Goal: Task Accomplishment & Management: Manage account settings

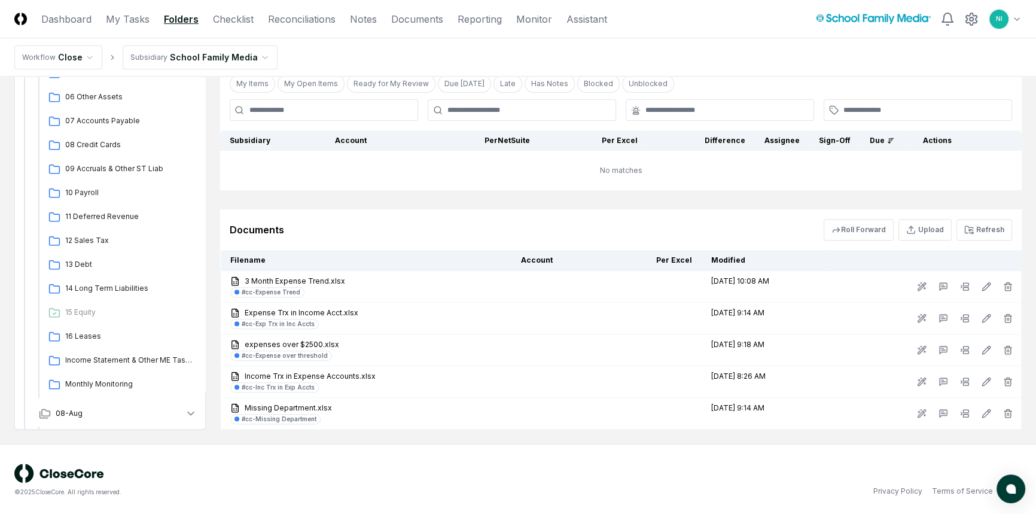
scroll to position [217, 0]
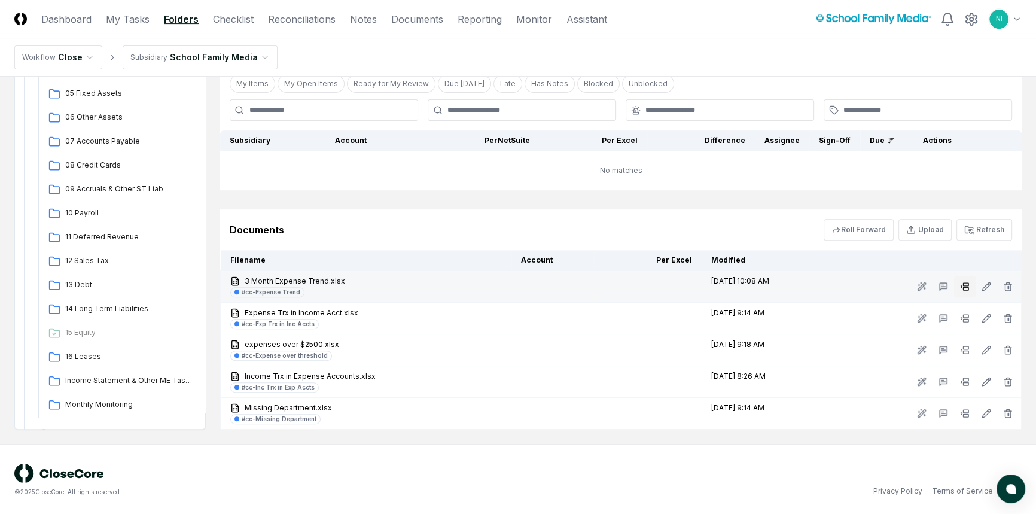
click at [960, 286] on icon at bounding box center [965, 287] width 10 height 10
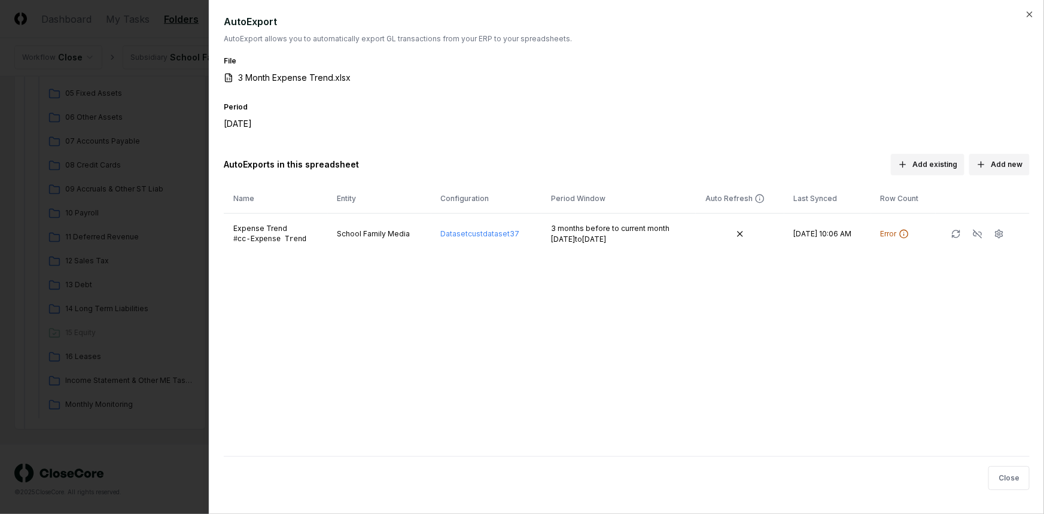
click at [1035, 13] on div "AutoExport AutoExport allows you to automatically export GL transactions from y…" at bounding box center [626, 257] width 835 height 514
click at [1025, 13] on icon "button" at bounding box center [1029, 15] width 10 height 10
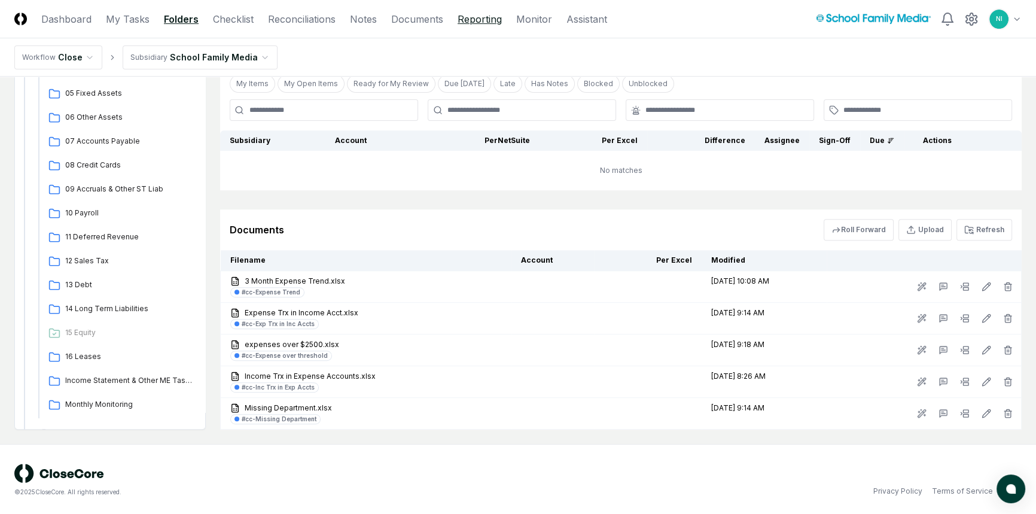
click at [489, 15] on link "Reporting" at bounding box center [479, 19] width 44 height 14
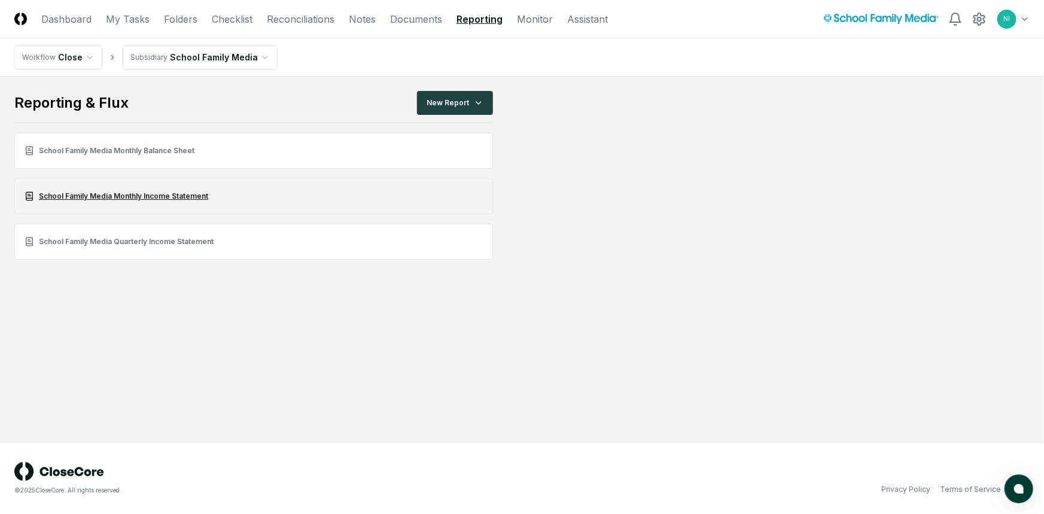
click at [145, 195] on link "School Family Media Monthly Income Statement" at bounding box center [253, 196] width 478 height 36
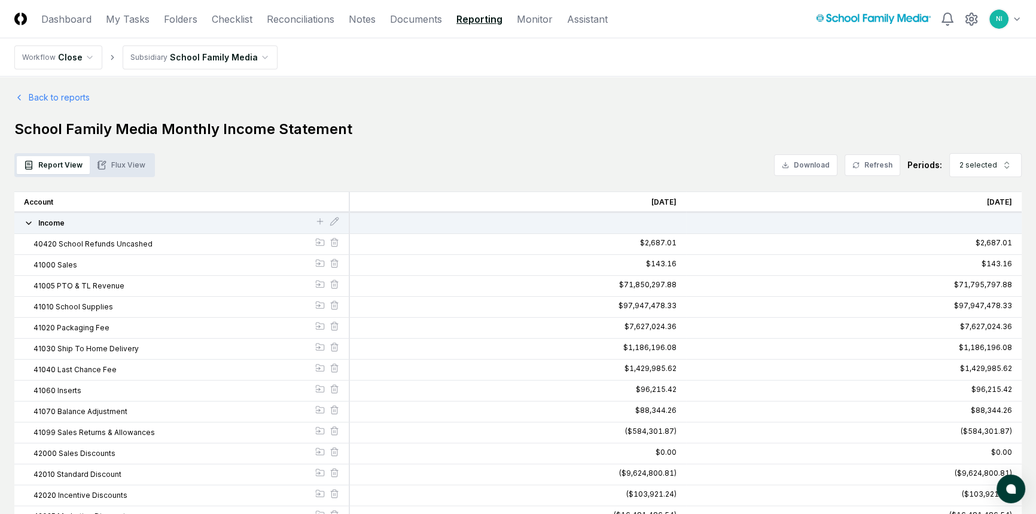
click at [114, 166] on button "Flux View" at bounding box center [121, 165] width 63 height 18
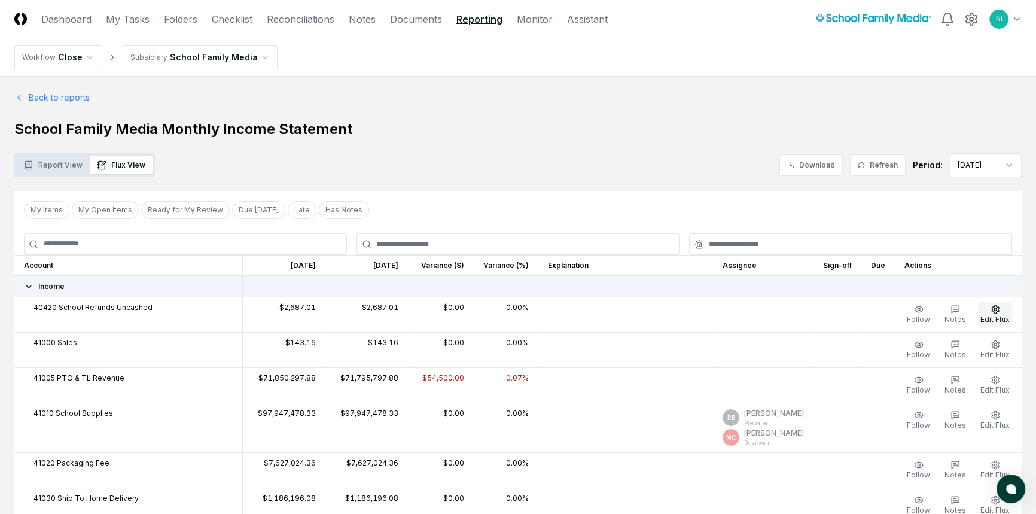
click at [993, 315] on span "Edit Flux" at bounding box center [994, 319] width 29 height 9
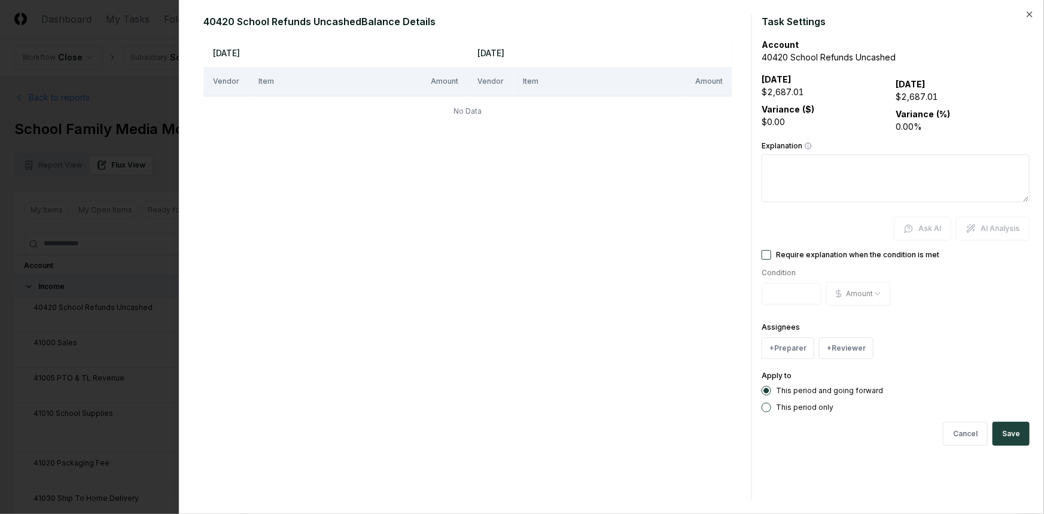
drag, startPoint x: 834, startPoint y: 166, endPoint x: 897, endPoint y: 224, distance: 85.5
click at [834, 166] on textarea "Explanation" at bounding box center [895, 178] width 268 height 48
click at [1027, 13] on icon "button" at bounding box center [1029, 15] width 10 height 10
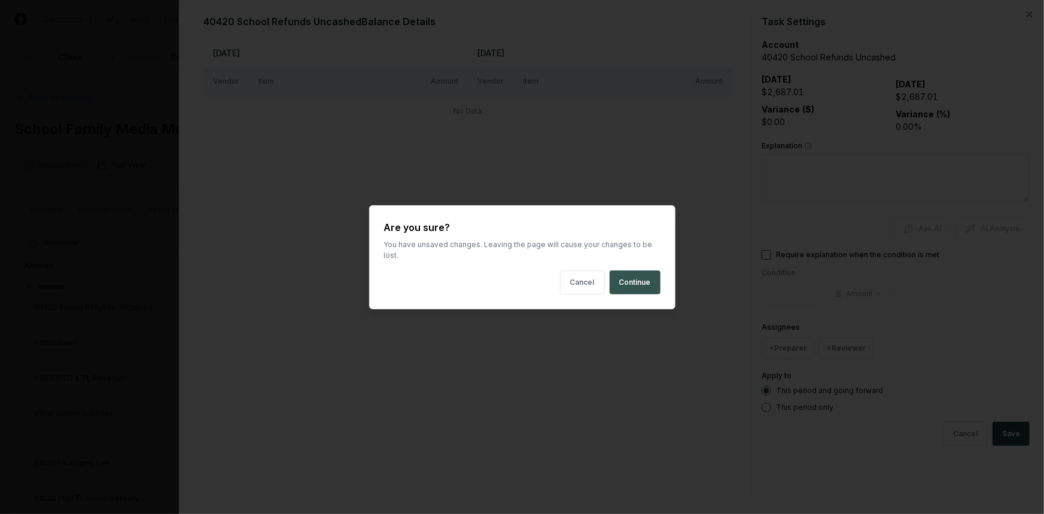
drag, startPoint x: 625, startPoint y: 280, endPoint x: 633, endPoint y: 270, distance: 12.8
click at [633, 270] on button "Continue" at bounding box center [634, 282] width 51 height 24
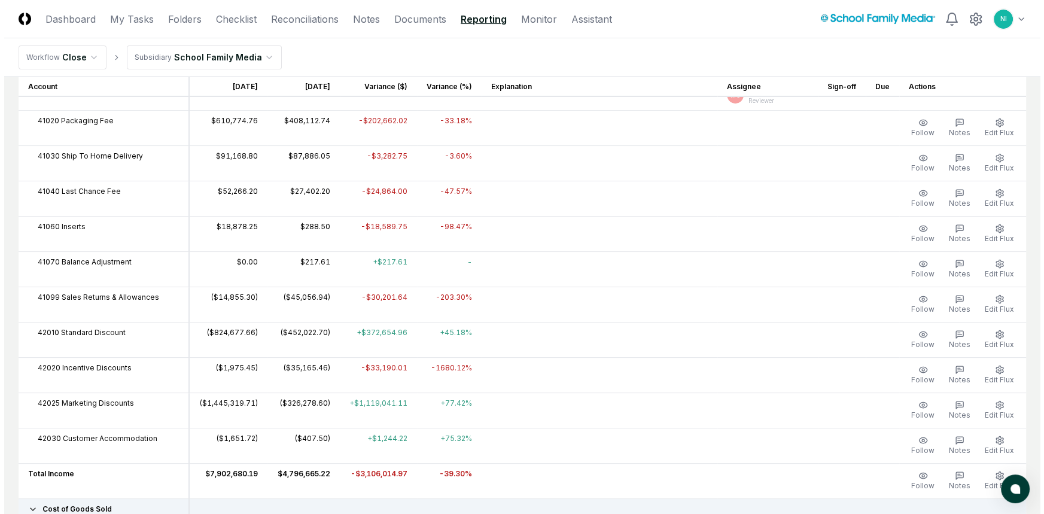
scroll to position [598, 0]
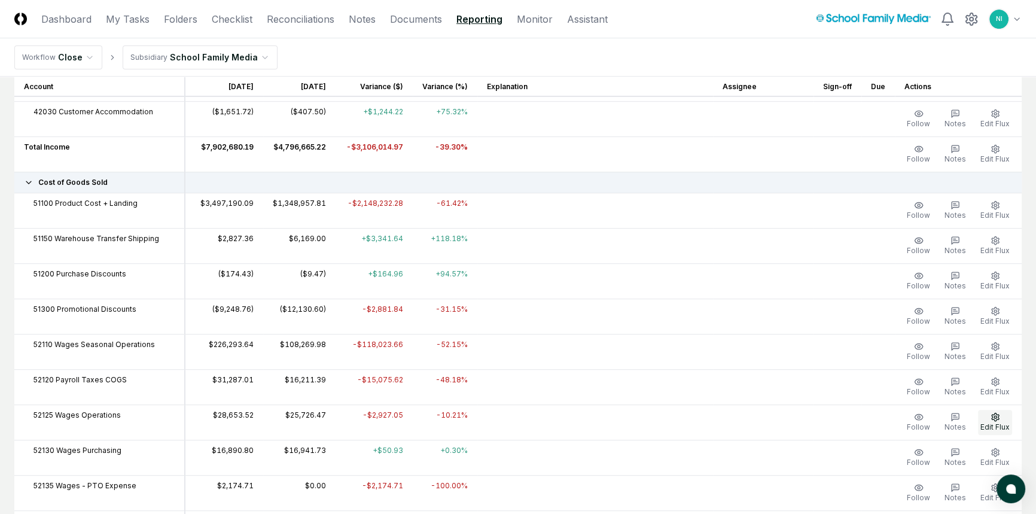
click at [998, 419] on button "Edit Flux" at bounding box center [995, 422] width 34 height 25
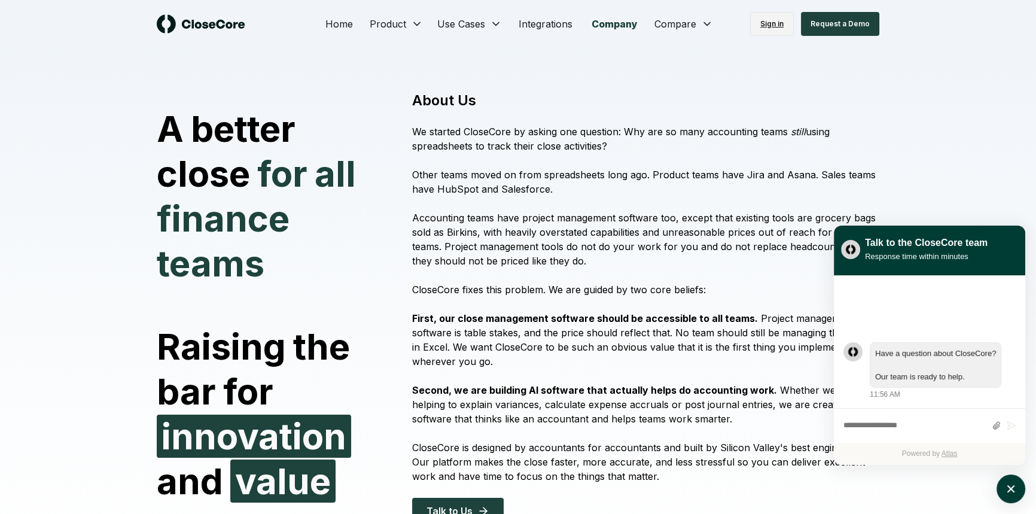
click at [785, 23] on link "Sign in" at bounding box center [772, 24] width 44 height 24
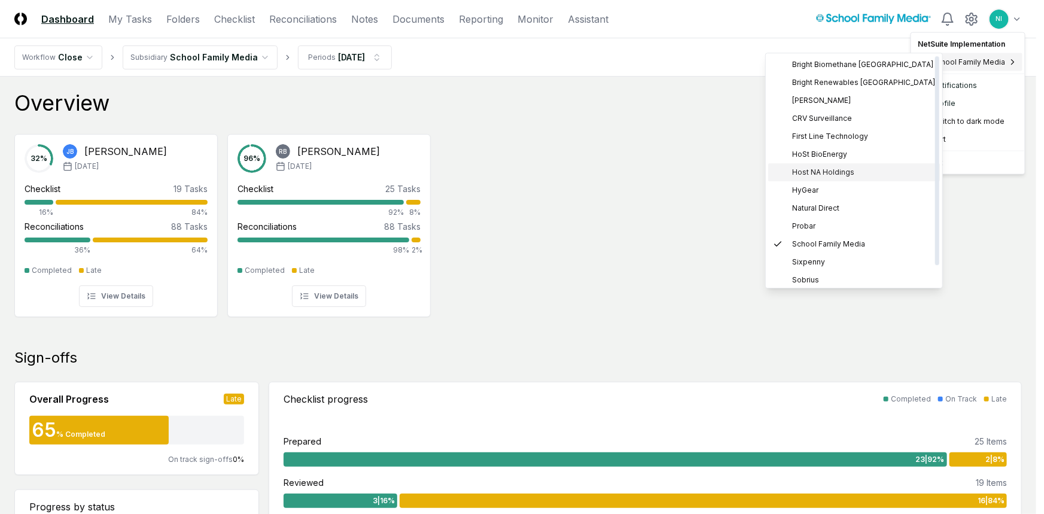
click at [823, 169] on span "Host NA Holdings" at bounding box center [823, 172] width 62 height 11
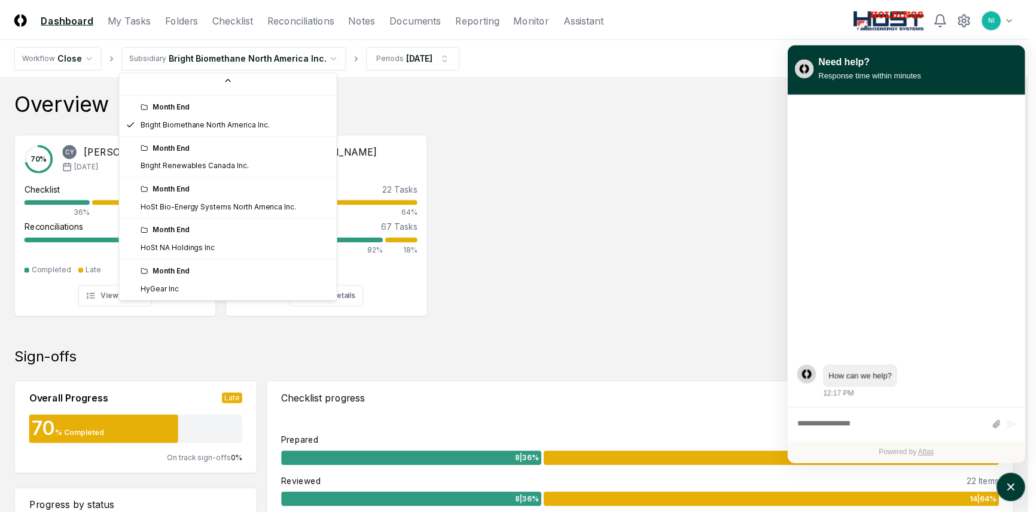
scroll to position [127, 0]
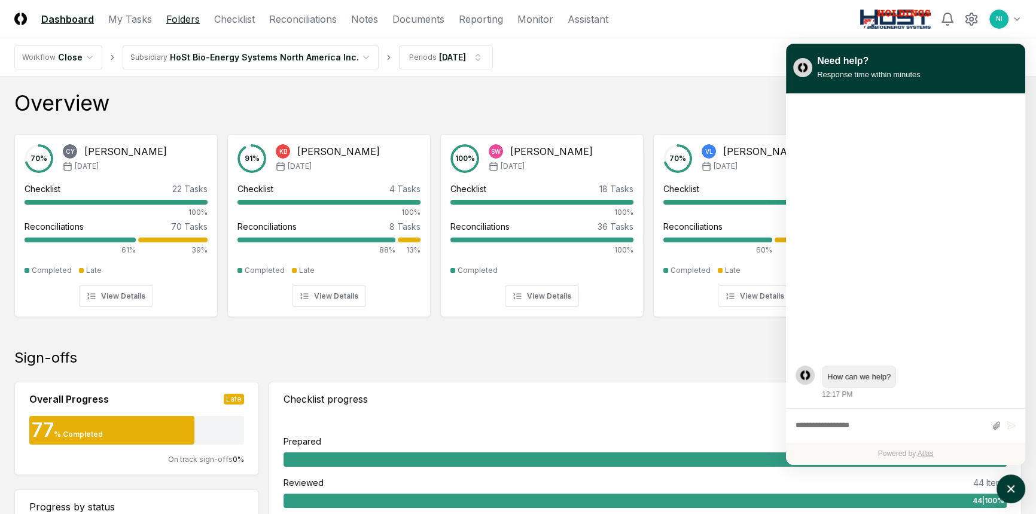
click at [167, 20] on link "Folders" at bounding box center [182, 19] width 33 height 14
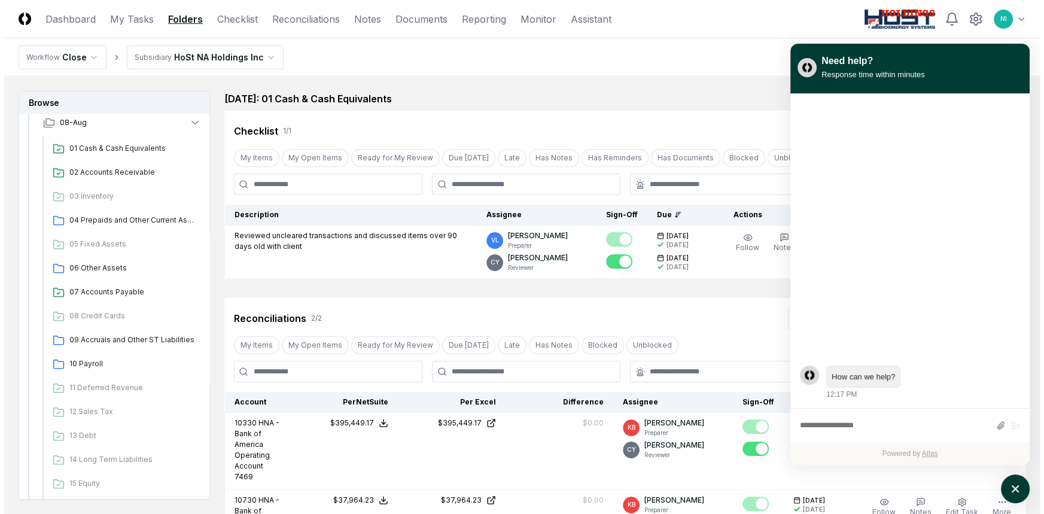
scroll to position [54, 0]
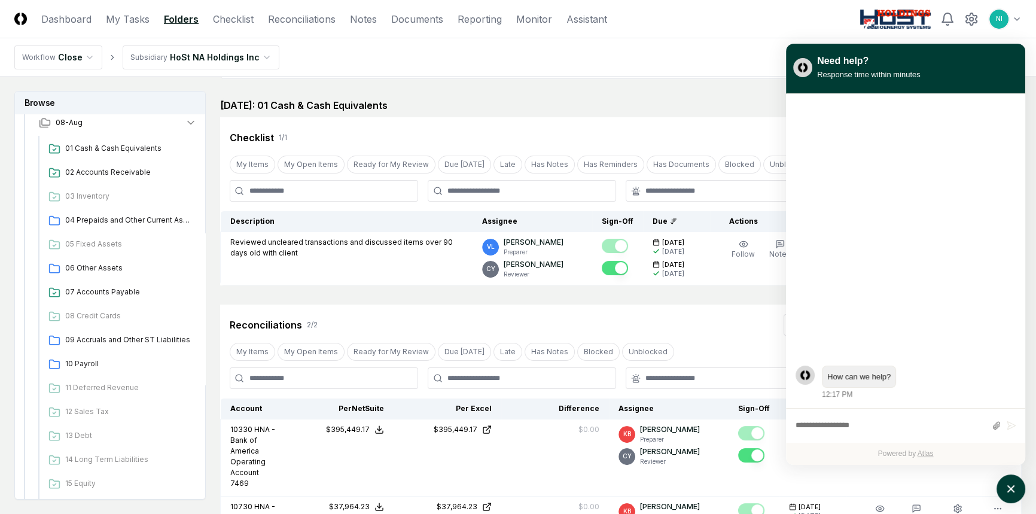
click at [205, 59] on html "CloseCore Dashboard My Tasks Folders Checklist Reconciliations Notes Documents …" at bounding box center [518, 506] width 1036 height 1121
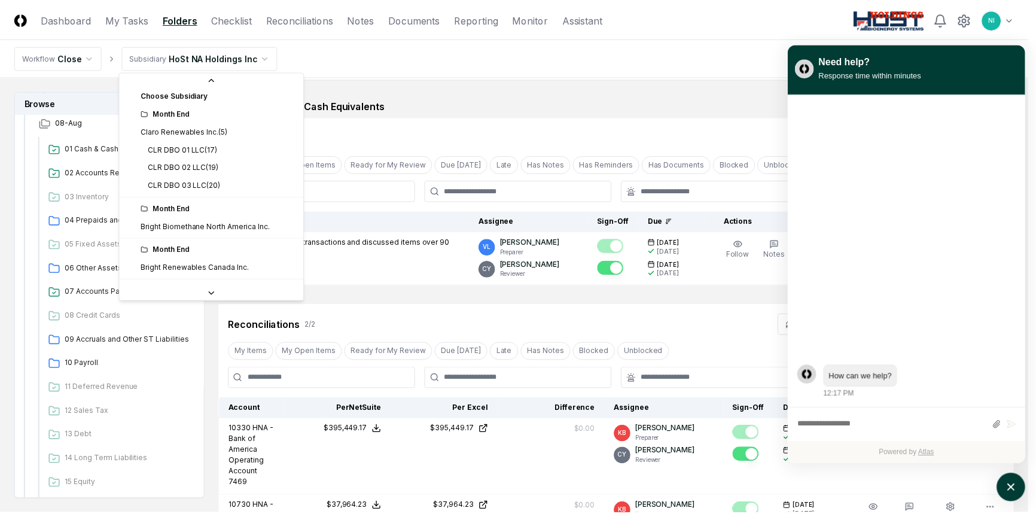
scroll to position [0, 0]
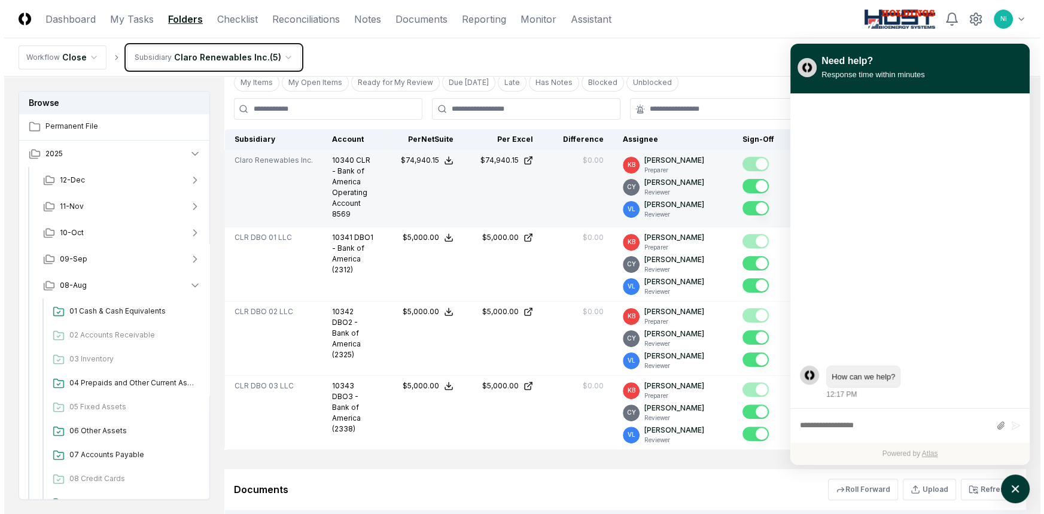
scroll to position [326, 0]
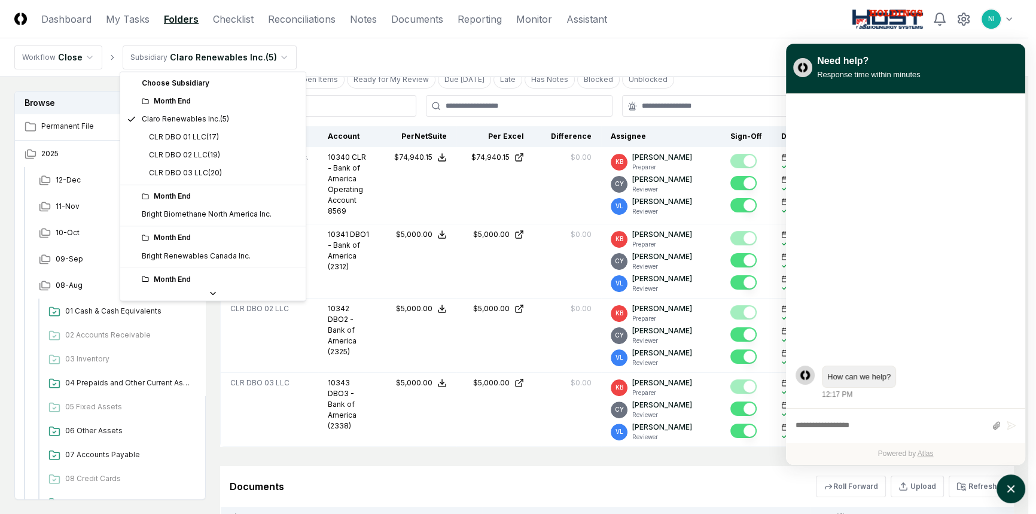
click at [273, 55] on html "CloseCore Dashboard My Tasks Folders Checklist Reconciliations Notes Documents …" at bounding box center [518, 207] width 1036 height 1066
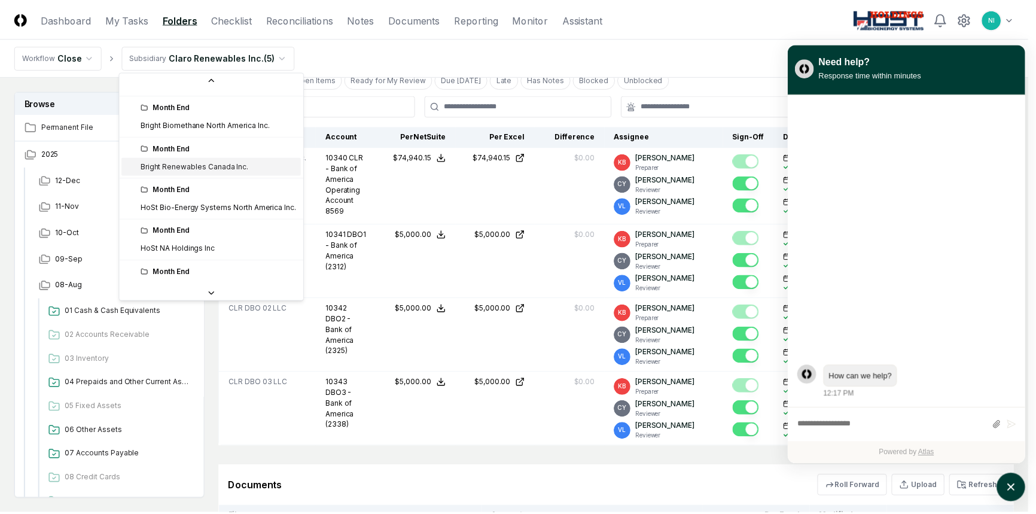
scroll to position [0, 0]
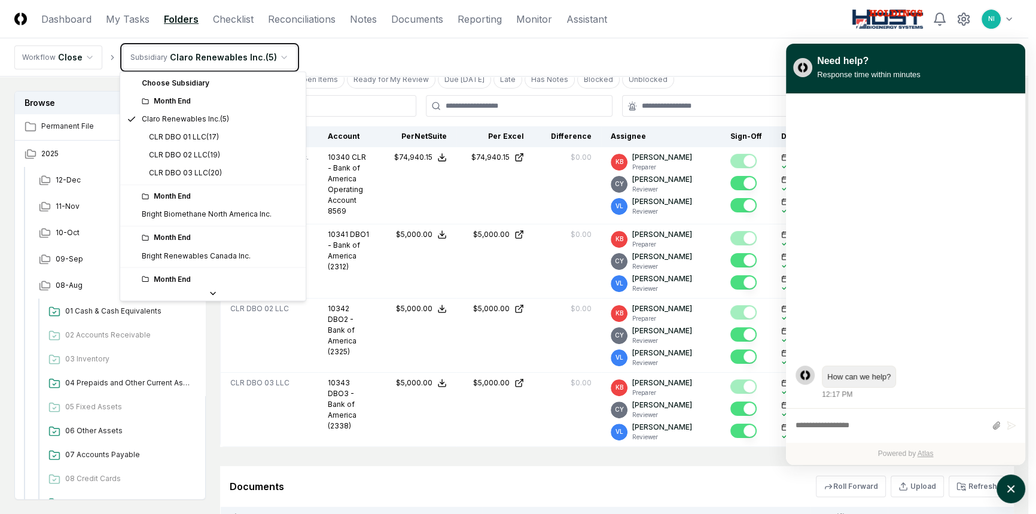
click at [401, 203] on html "CloseCore Dashboard My Tasks Folders Checklist Reconciliations Notes Documents …" at bounding box center [518, 207] width 1036 height 1066
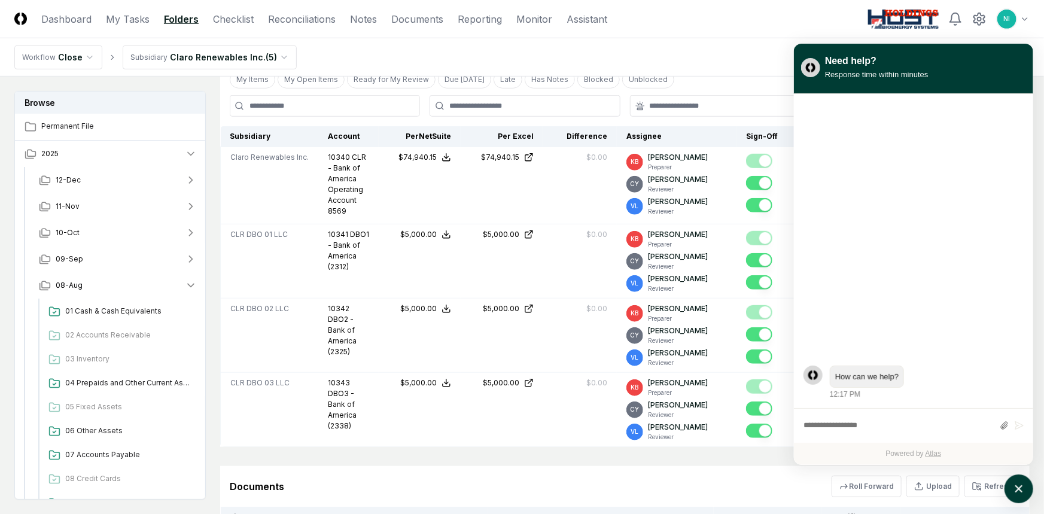
click at [203, 60] on html "CloseCore Dashboard My Tasks Folders Checklist Reconciliations Notes Documents …" at bounding box center [522, 207] width 1044 height 1066
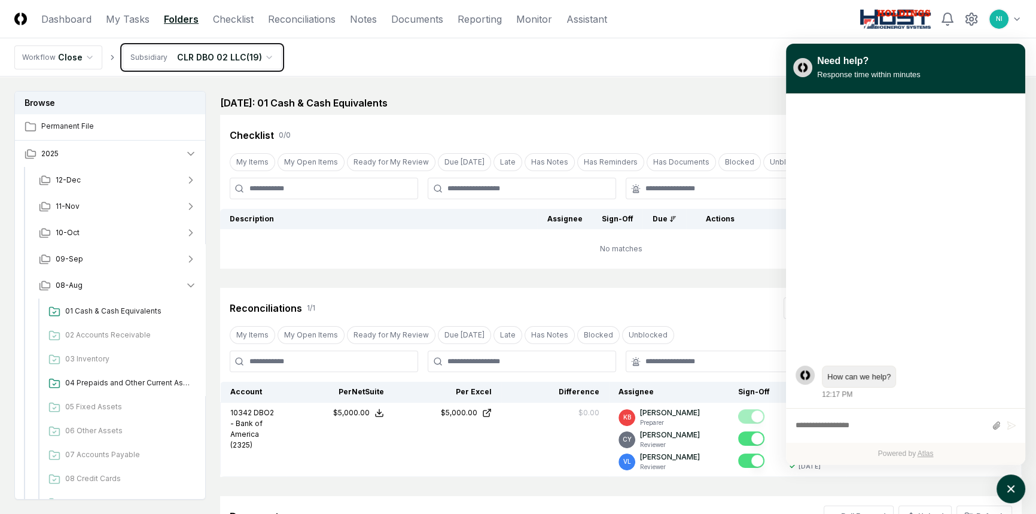
scroll to position [217, 0]
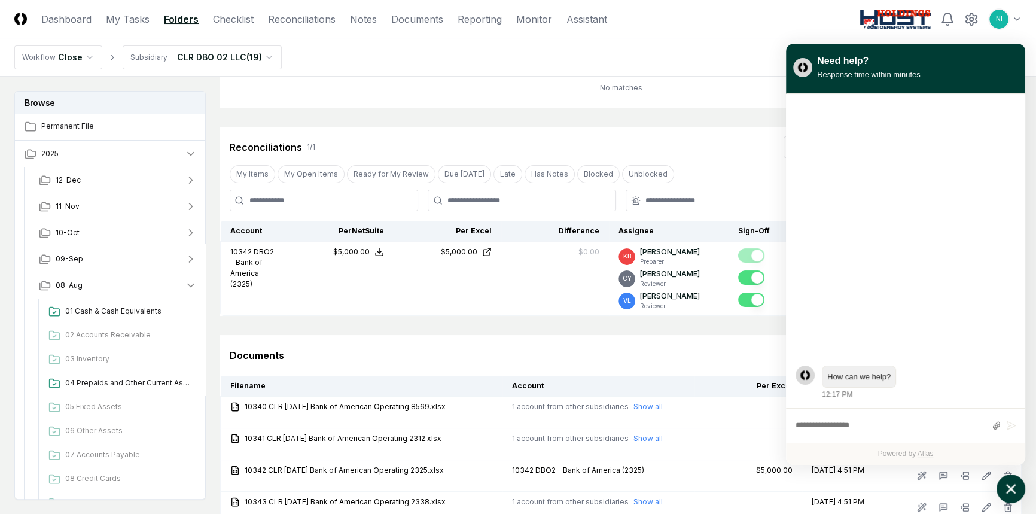
click at [1009, 489] on icon "atlas-launcher" at bounding box center [1011, 489] width 10 height 10
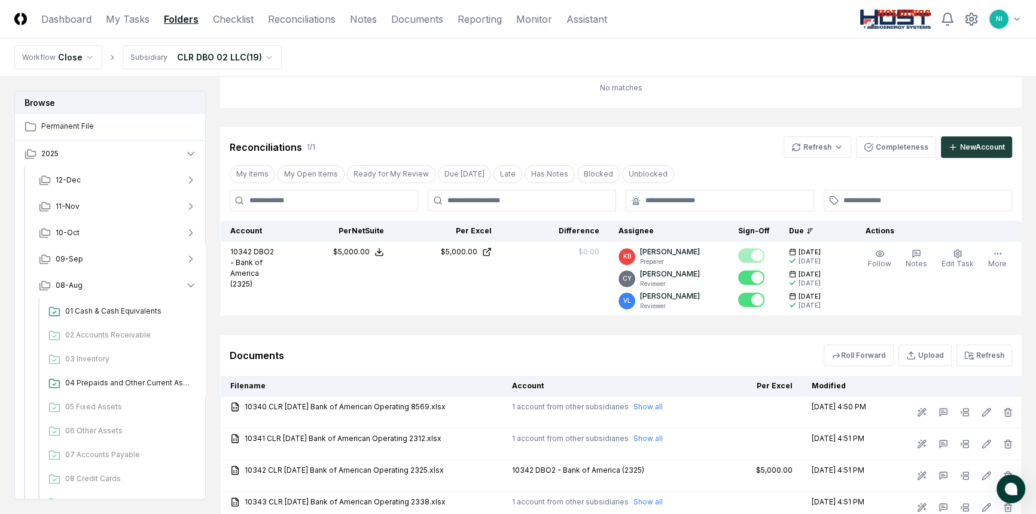
click at [232, 65] on html "CloseCore Dashboard My Tasks Folders Checklist Reconciliations Notes Documents …" at bounding box center [518, 196] width 1036 height 826
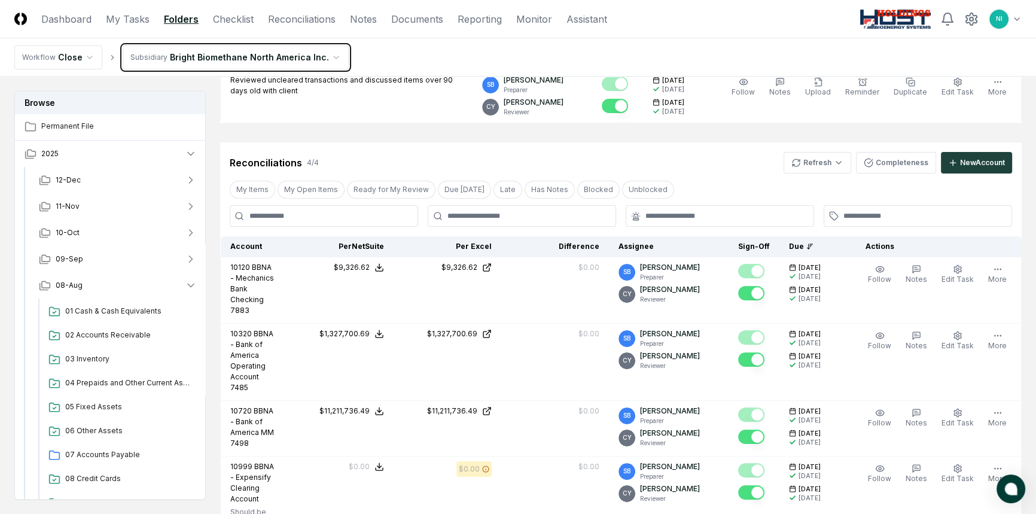
scroll to position [217, 0]
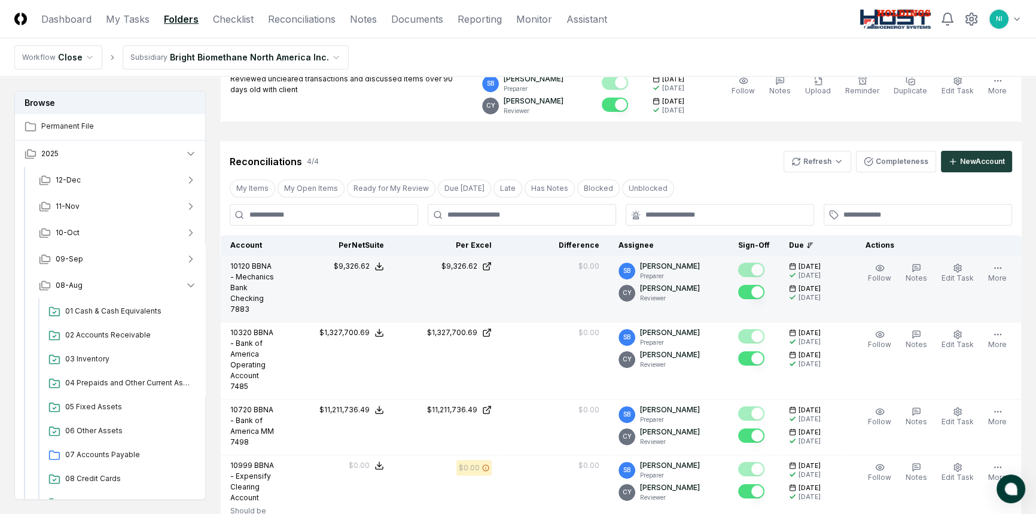
click at [429, 280] on td "$9,326.62" at bounding box center [447, 289] width 108 height 66
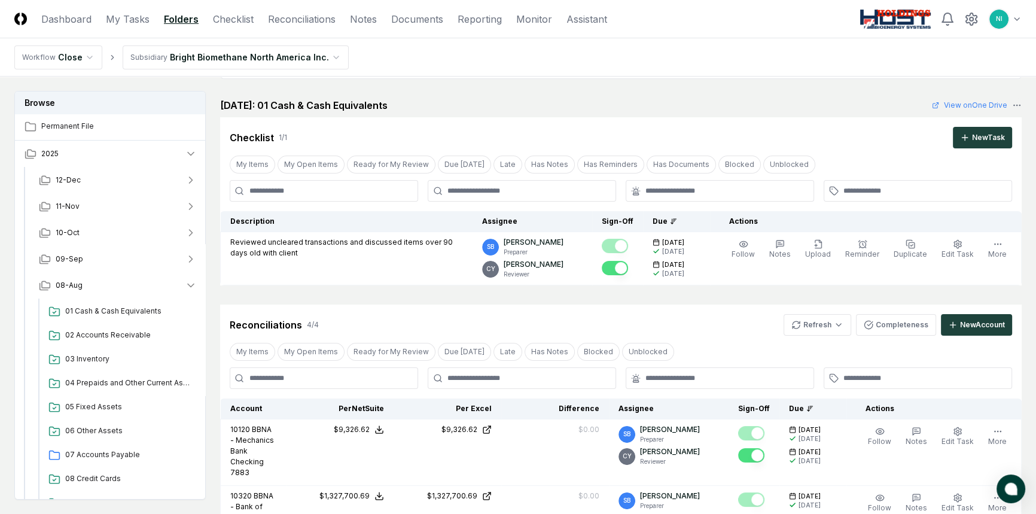
scroll to position [0, 0]
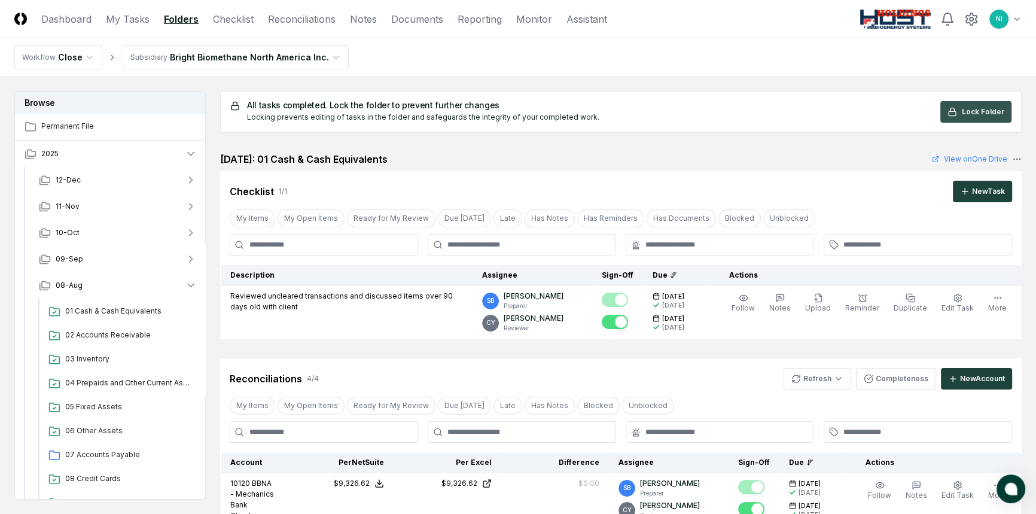
click at [997, 112] on span "Lock Folder" at bounding box center [983, 111] width 42 height 11
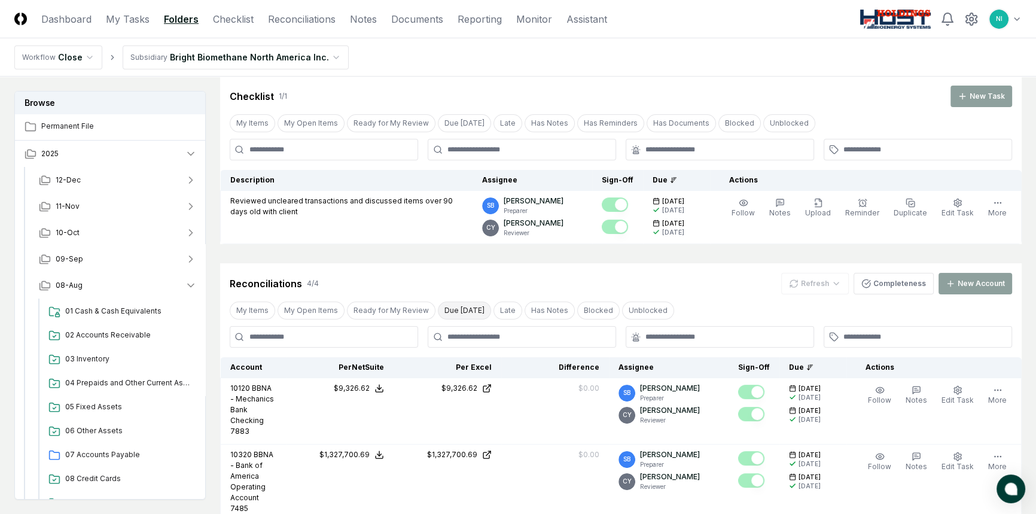
scroll to position [217, 0]
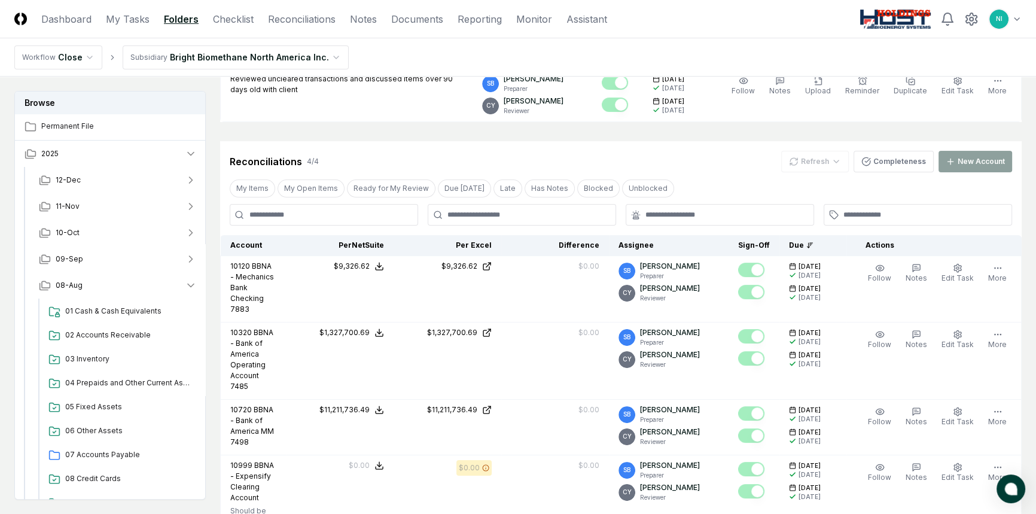
click at [301, 11] on header "CloseCore Dashboard My Tasks Folders Checklist Reconciliations Notes Documents …" at bounding box center [518, 19] width 1036 height 38
click at [303, 17] on link "Reconciliations" at bounding box center [302, 19] width 68 height 14
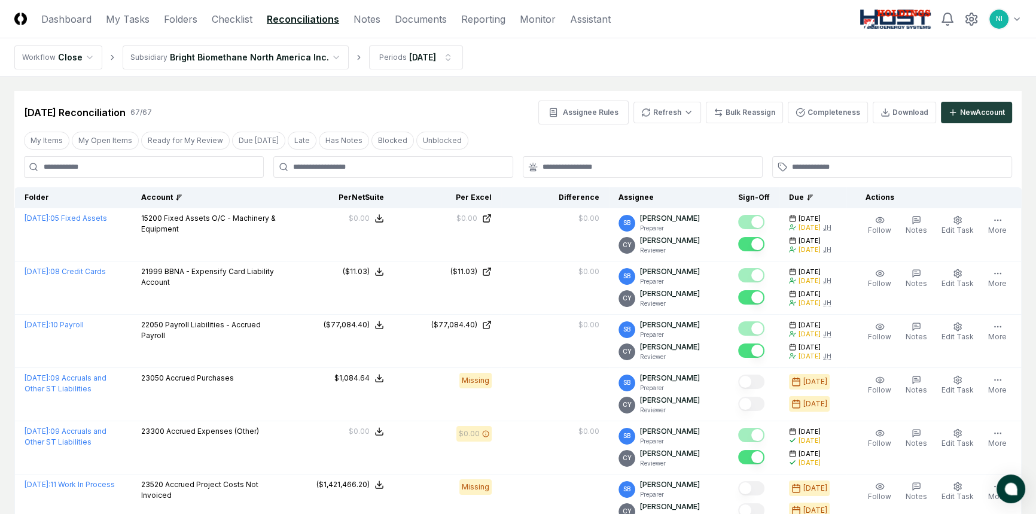
click at [160, 200] on div "Account" at bounding box center [208, 197] width 135 height 11
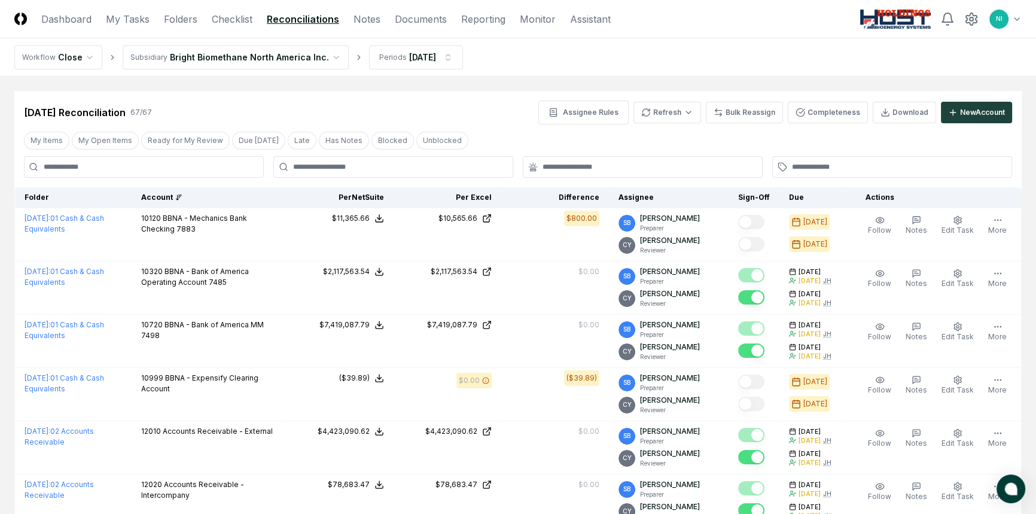
drag, startPoint x: 484, startPoint y: 17, endPoint x: 484, endPoint y: 58, distance: 41.3
click at [485, 17] on link "Reporting" at bounding box center [483, 19] width 44 height 14
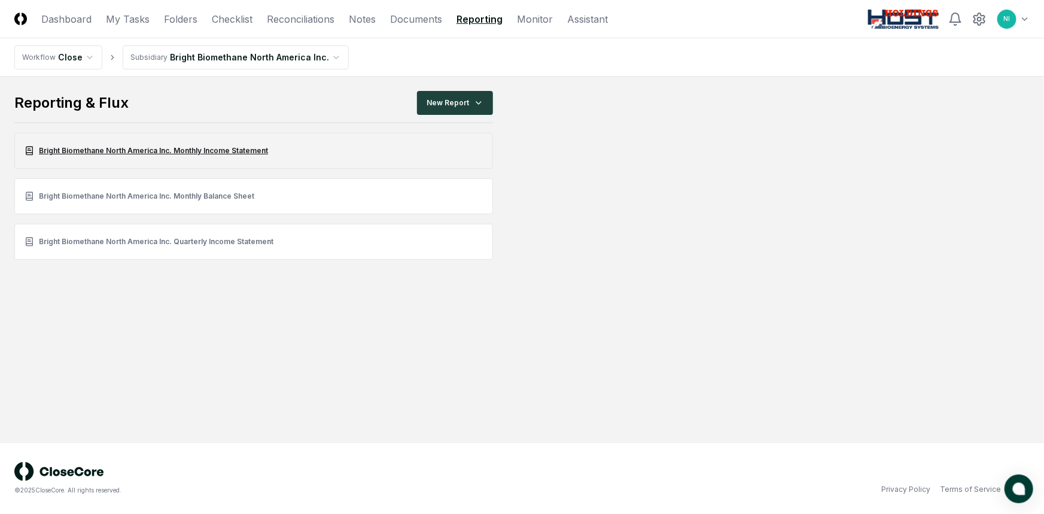
click at [236, 152] on link "Bright Biomethane North America Inc. Monthly Income Statement" at bounding box center [253, 151] width 478 height 36
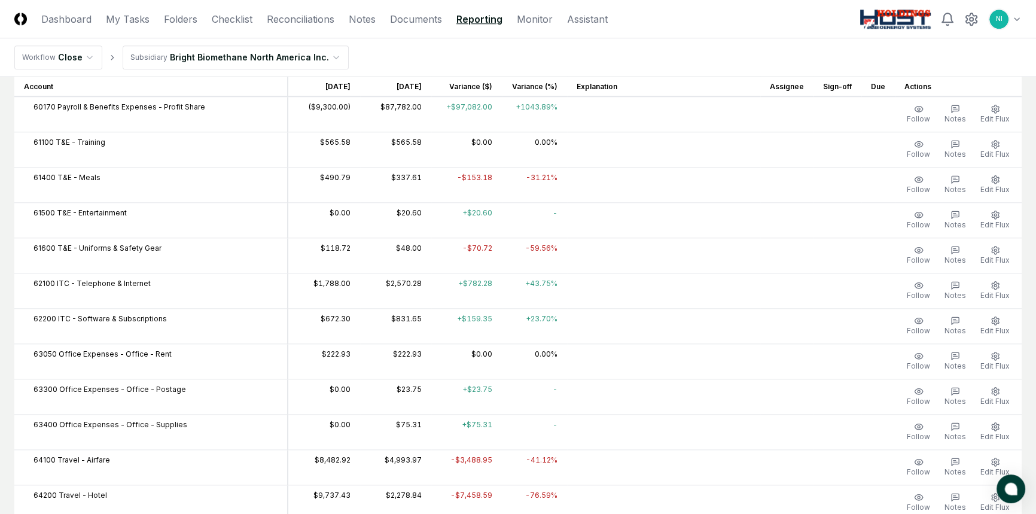
scroll to position [1576, 0]
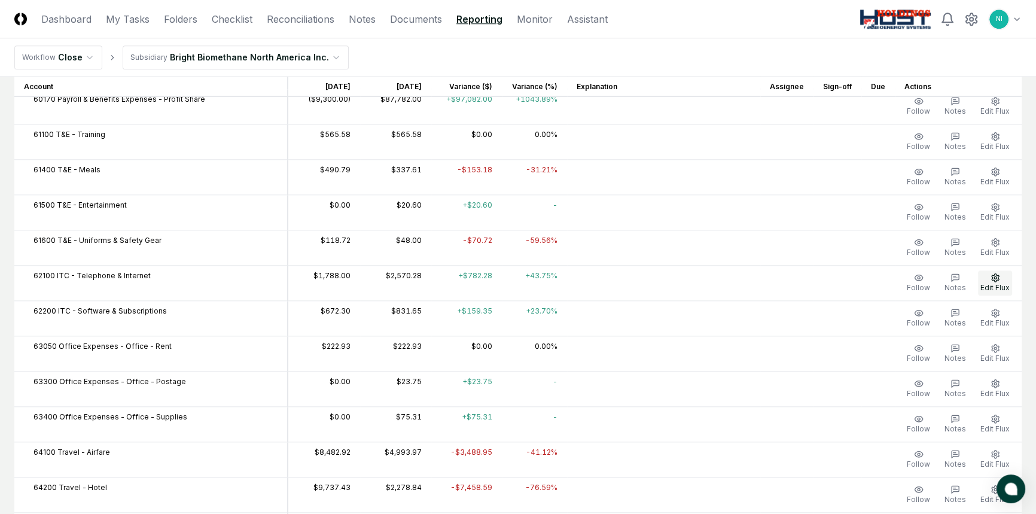
click at [991, 276] on icon "button" at bounding box center [995, 278] width 10 height 10
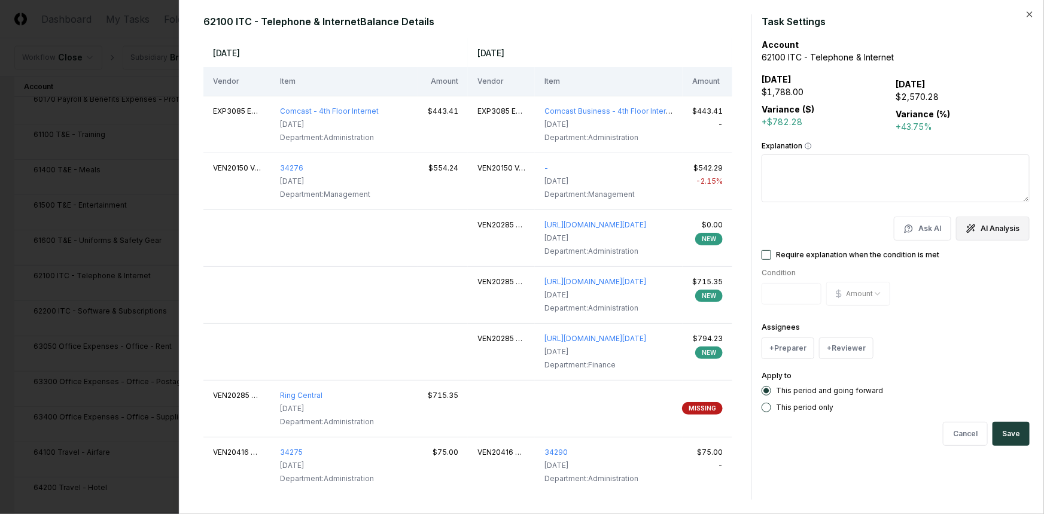
click at [986, 232] on button "AI Analysis" at bounding box center [993, 228] width 74 height 24
type textarea "**********"
type textarea "*"
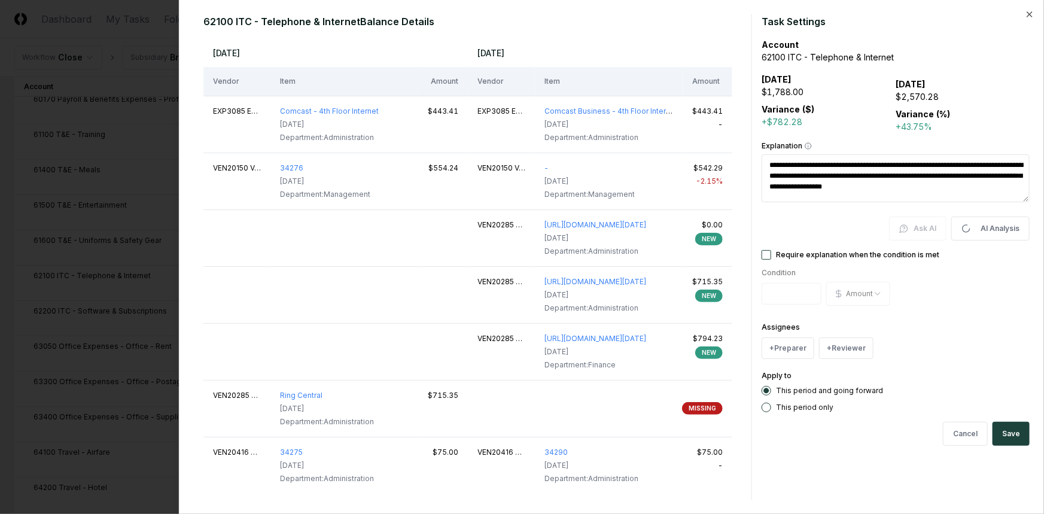
type textarea "**********"
type textarea "*"
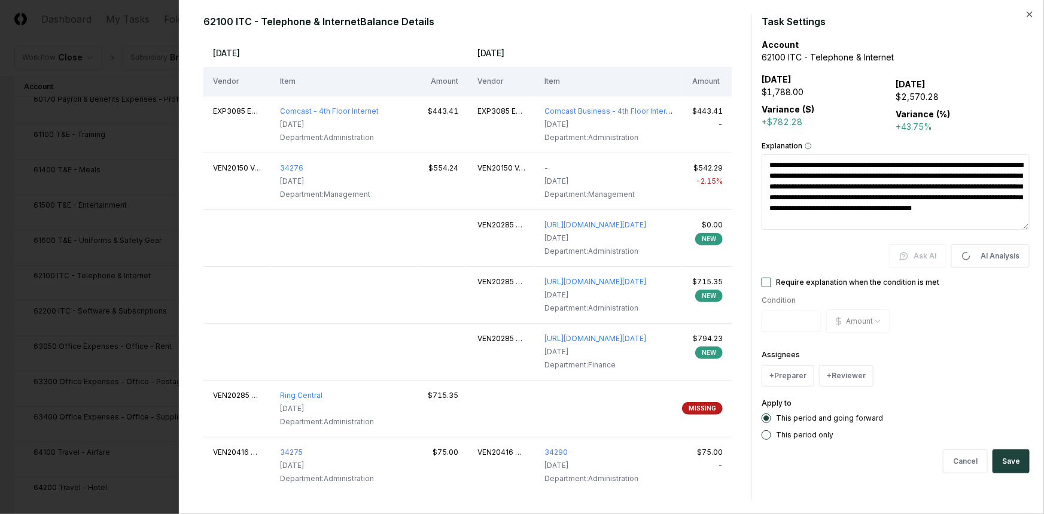
type textarea "**********"
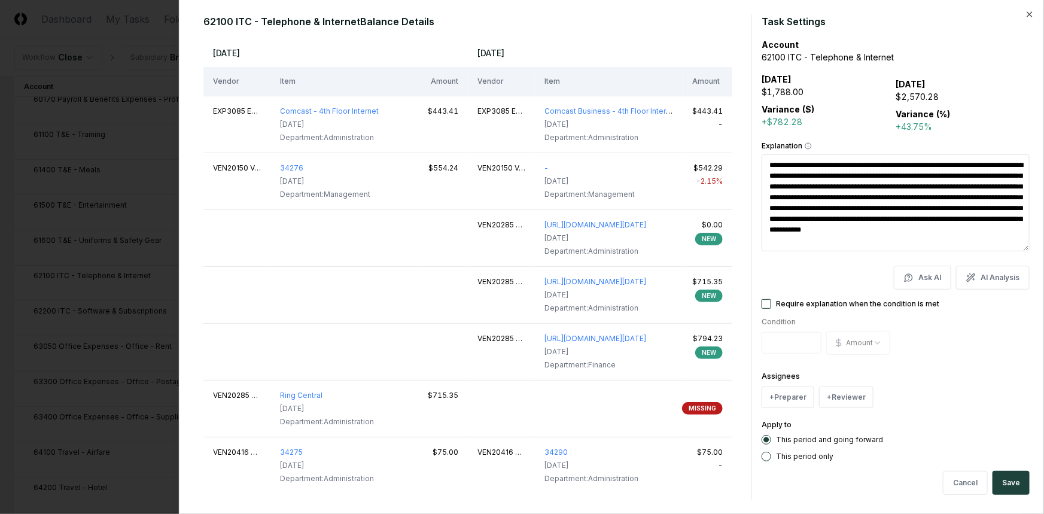
drag, startPoint x: 1011, startPoint y: 484, endPoint x: 1006, endPoint y: 480, distance: 6.4
click at [1011, 484] on button "Save" at bounding box center [1010, 483] width 37 height 24
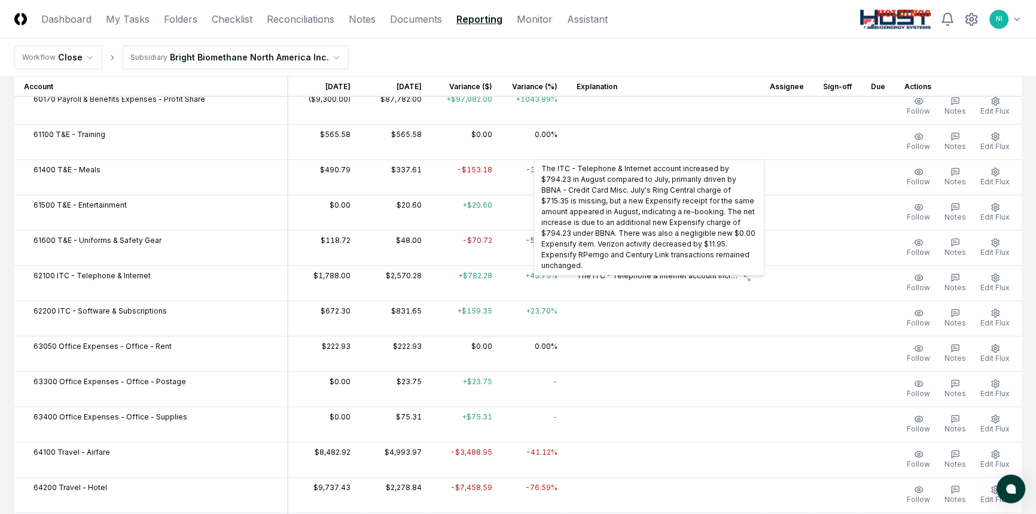
click at [750, 274] on icon at bounding box center [746, 277] width 7 height 7
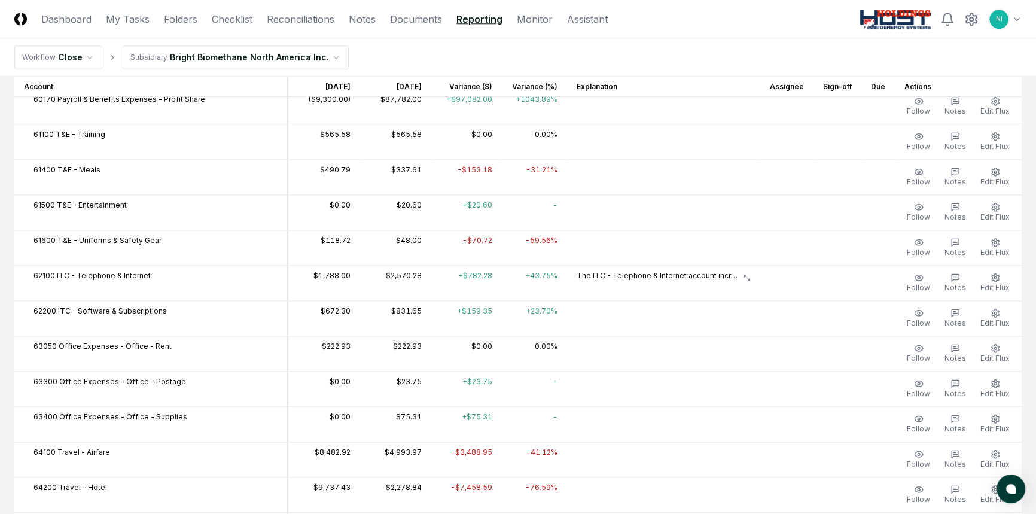
click at [750, 274] on icon at bounding box center [746, 277] width 7 height 7
click at [957, 275] on icon "button" at bounding box center [954, 277] width 7 height 7
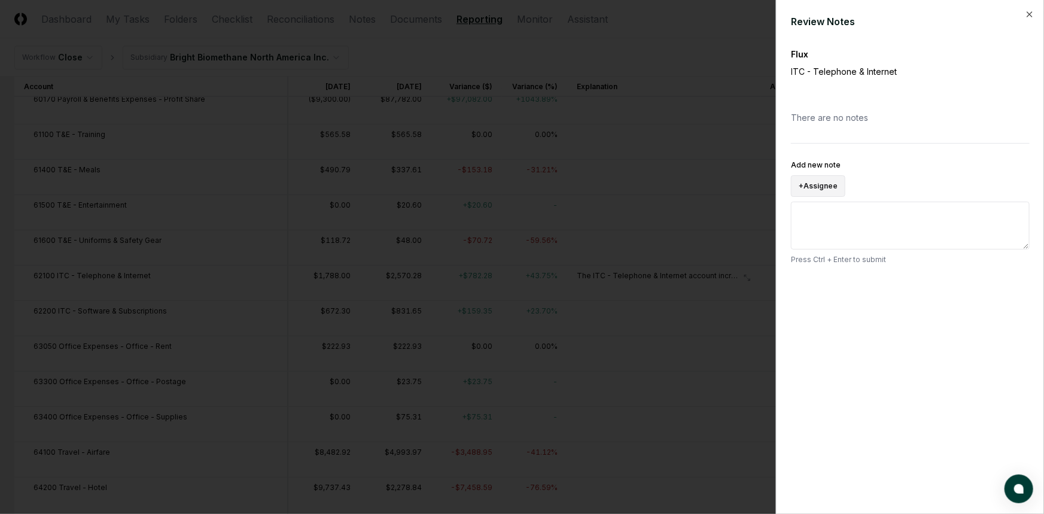
click at [810, 185] on button "+ Assignee" at bounding box center [818, 186] width 54 height 22
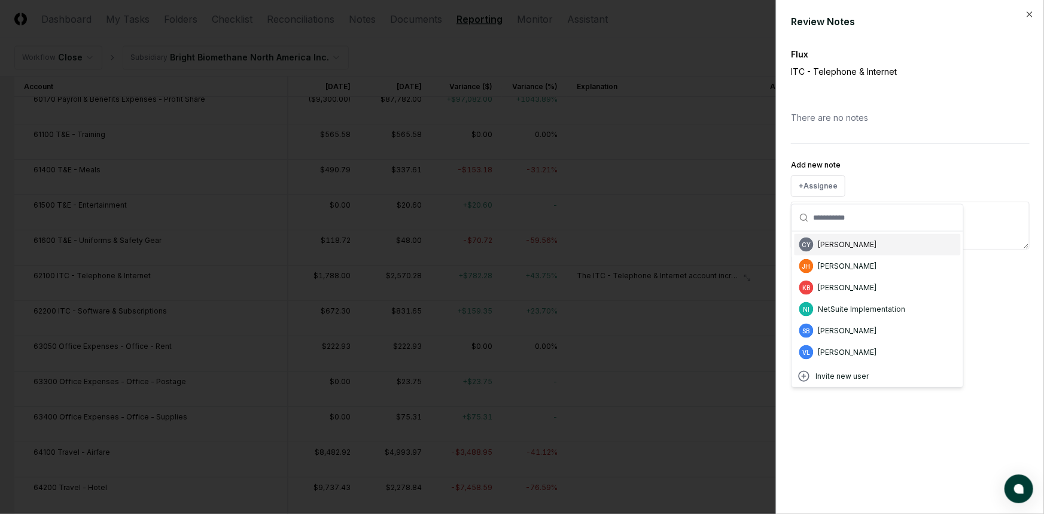
click at [986, 209] on textarea "Add new note" at bounding box center [910, 226] width 239 height 48
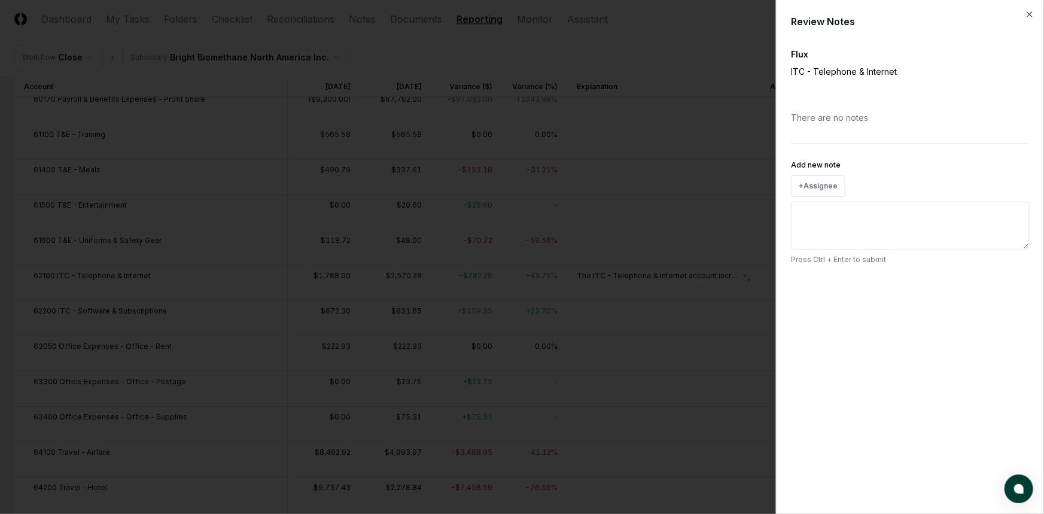
click at [826, 237] on textarea "Add new note" at bounding box center [910, 226] width 239 height 48
type textarea "*"
click at [951, 289] on button "Cancel" at bounding box center [958, 286] width 45 height 24
click at [1028, 11] on icon "button" at bounding box center [1029, 15] width 10 height 10
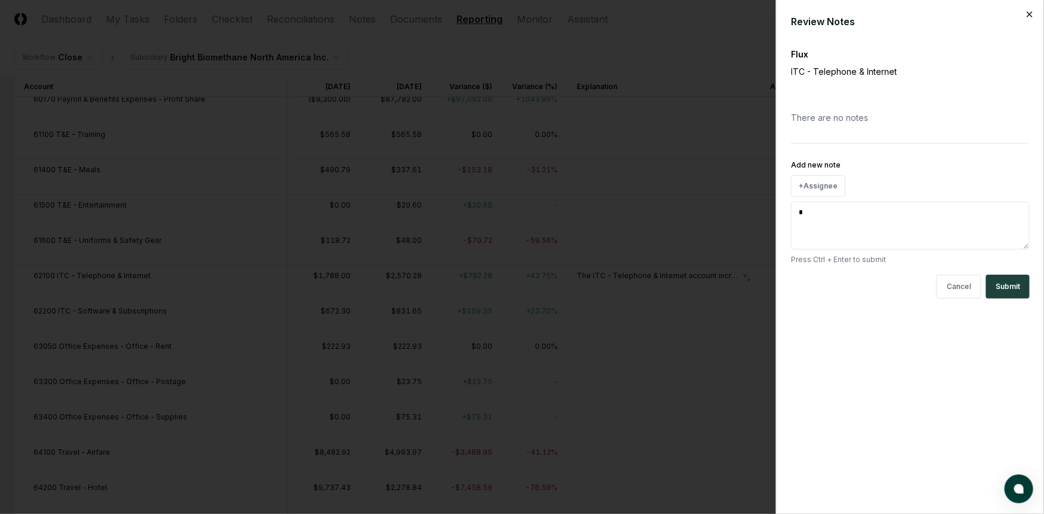
type textarea "*"
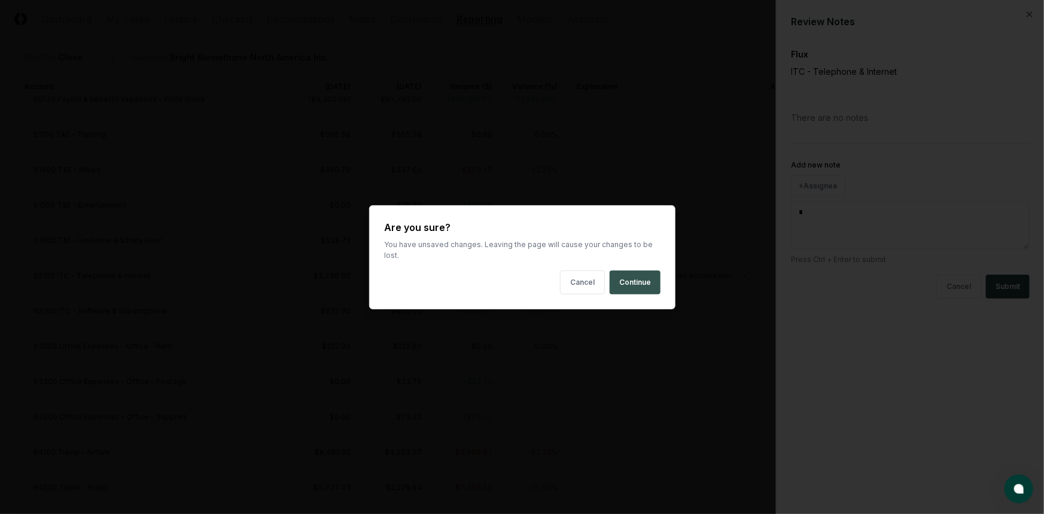
click at [622, 279] on button "Continue" at bounding box center [634, 282] width 51 height 24
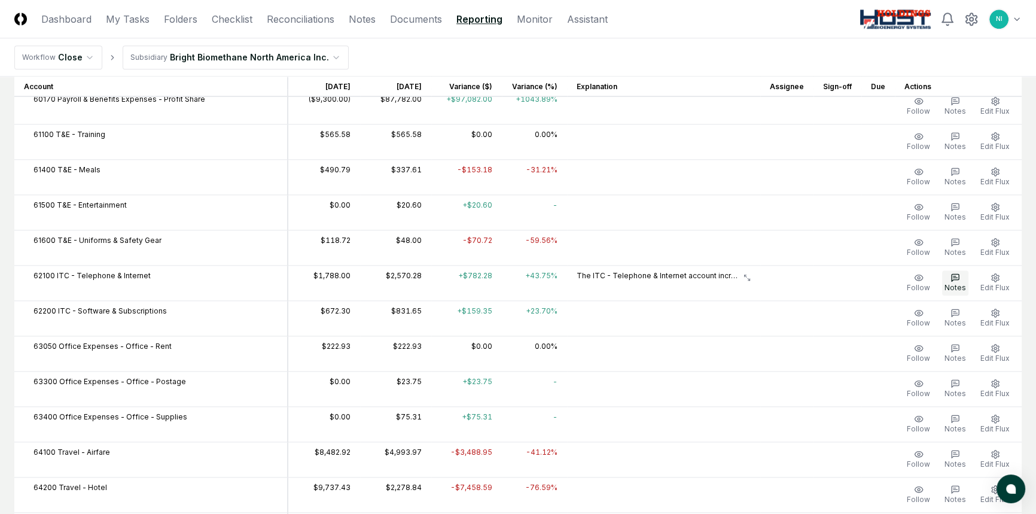
click at [953, 278] on icon "button" at bounding box center [955, 278] width 10 height 10
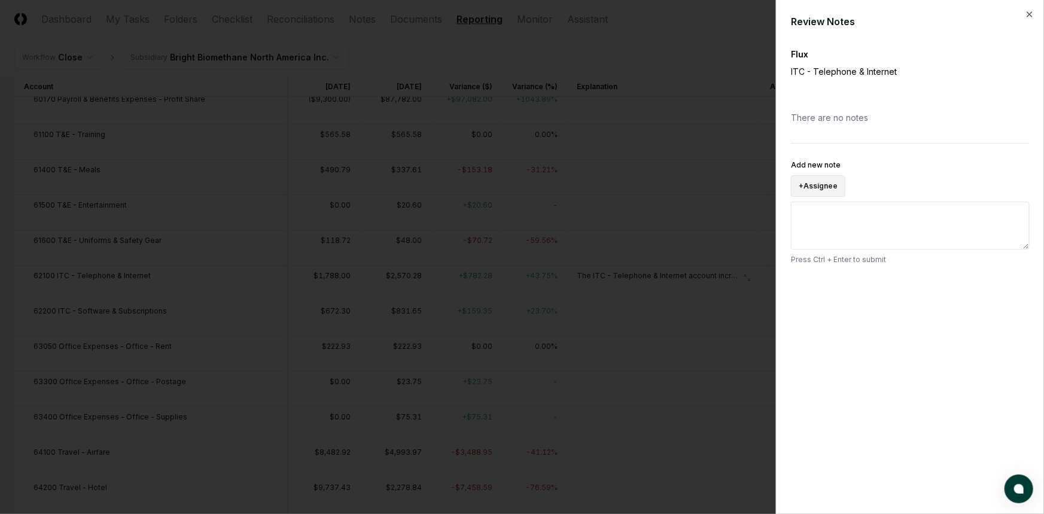
click at [810, 184] on button "+ Assignee" at bounding box center [818, 186] width 54 height 22
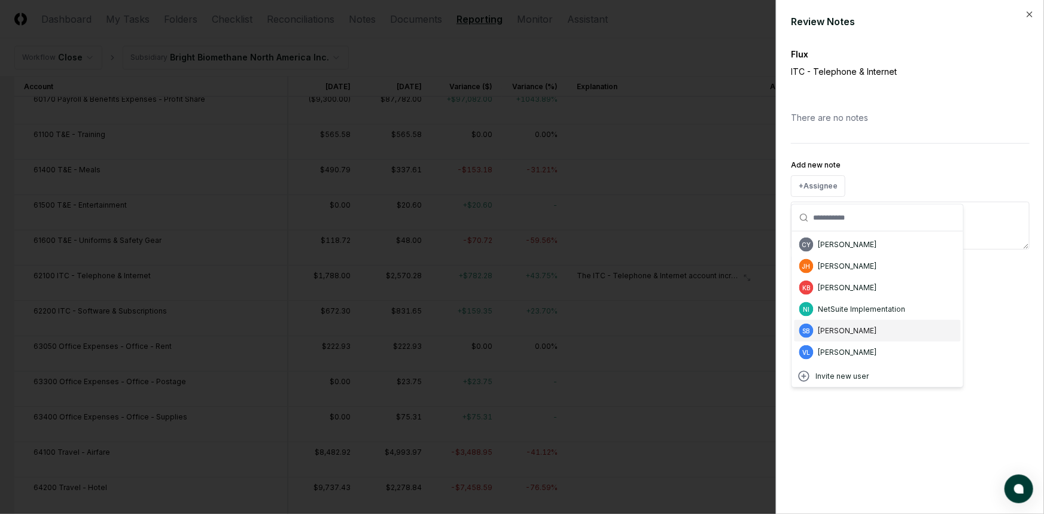
click at [828, 325] on div "Sarah Bongcayao" at bounding box center [847, 330] width 59 height 11
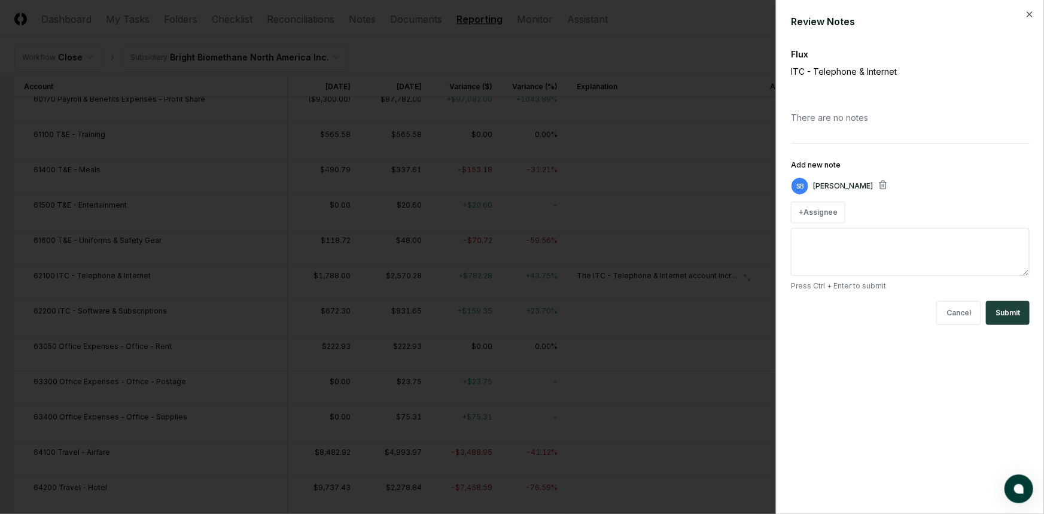
click at [826, 252] on textarea "Add new note" at bounding box center [910, 252] width 239 height 48
type textarea "****"
click at [1011, 310] on button "Submit" at bounding box center [1008, 313] width 44 height 24
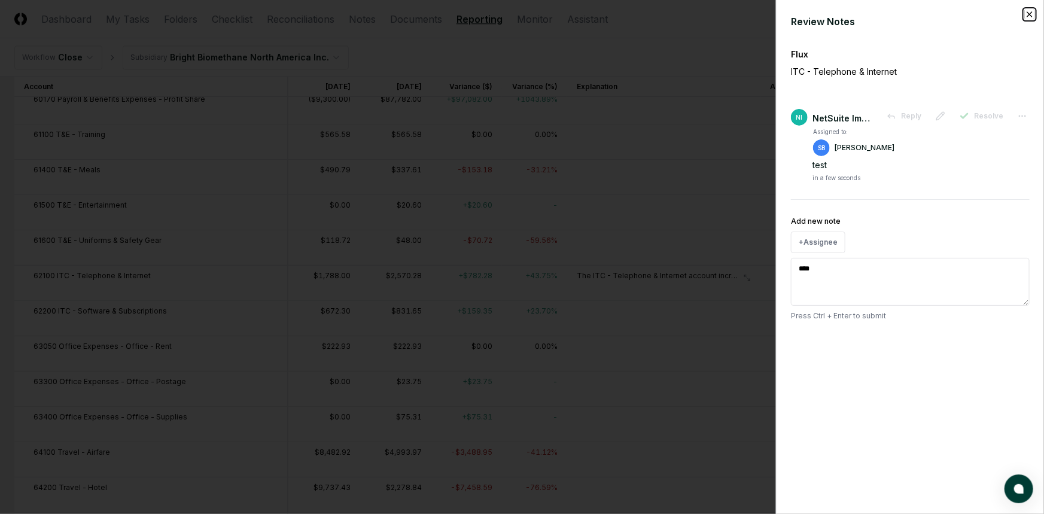
click at [1032, 14] on icon "button" at bounding box center [1029, 15] width 10 height 10
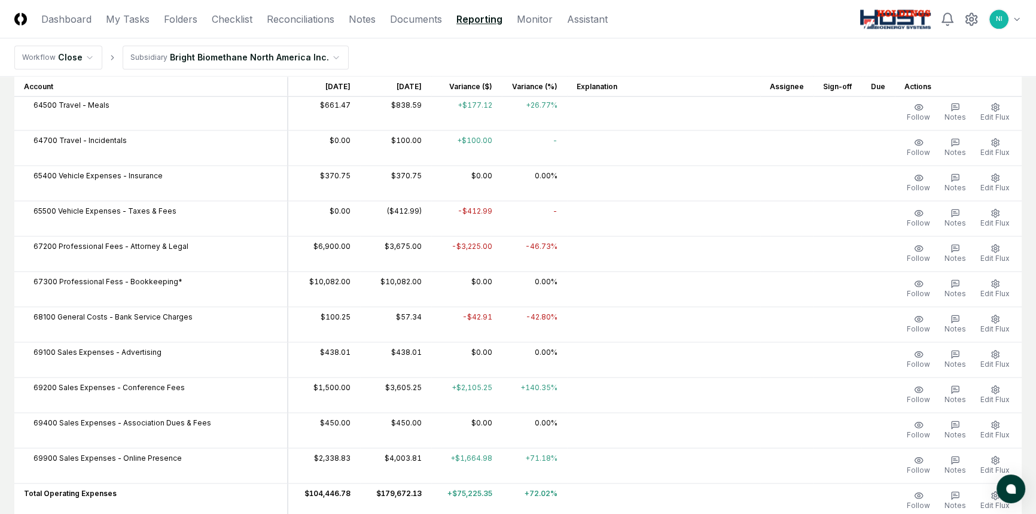
scroll to position [2065, 0]
click at [989, 240] on button "Edit Flux" at bounding box center [995, 252] width 34 height 25
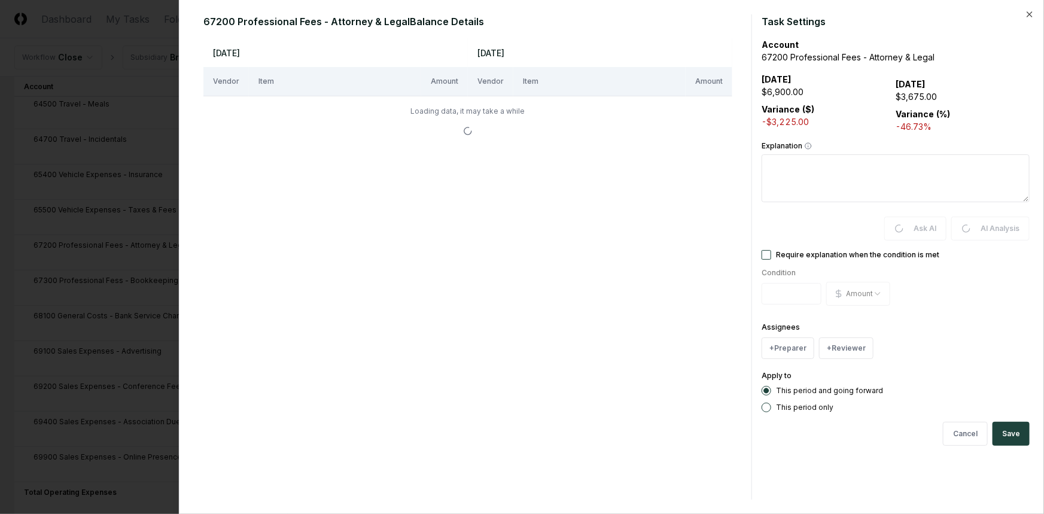
click at [765, 255] on button "Require explanation when the condition is met" at bounding box center [766, 255] width 10 height 10
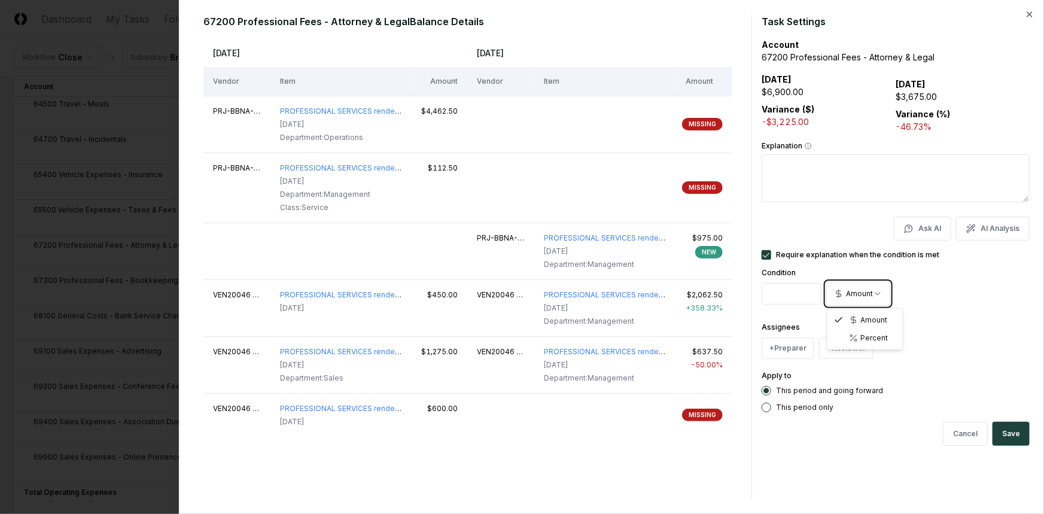
drag, startPoint x: 782, startPoint y: 295, endPoint x: 757, endPoint y: 298, distance: 24.6
click at [757, 298] on div "67200 Professional Fees - Attorney & Legal Balance Details Jul 2025 Aug 2025 Ve…" at bounding box center [611, 256] width 835 height 485
type input "*"
click at [948, 310] on form "Task Settings Account 67200 Professional Fees - Attorney & Legal Jul 2025 $6,90…" at bounding box center [895, 256] width 268 height 485
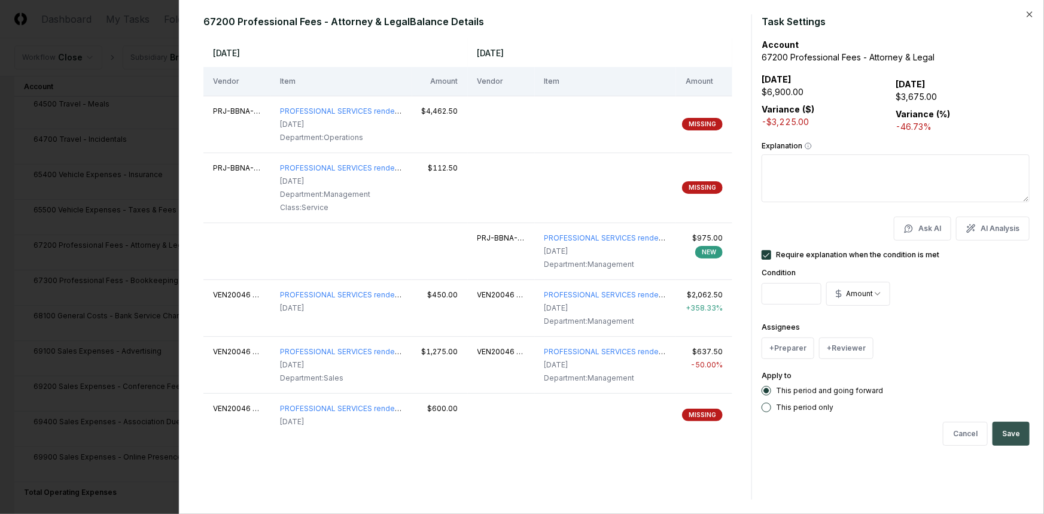
click at [1012, 432] on button "Save" at bounding box center [1010, 434] width 37 height 24
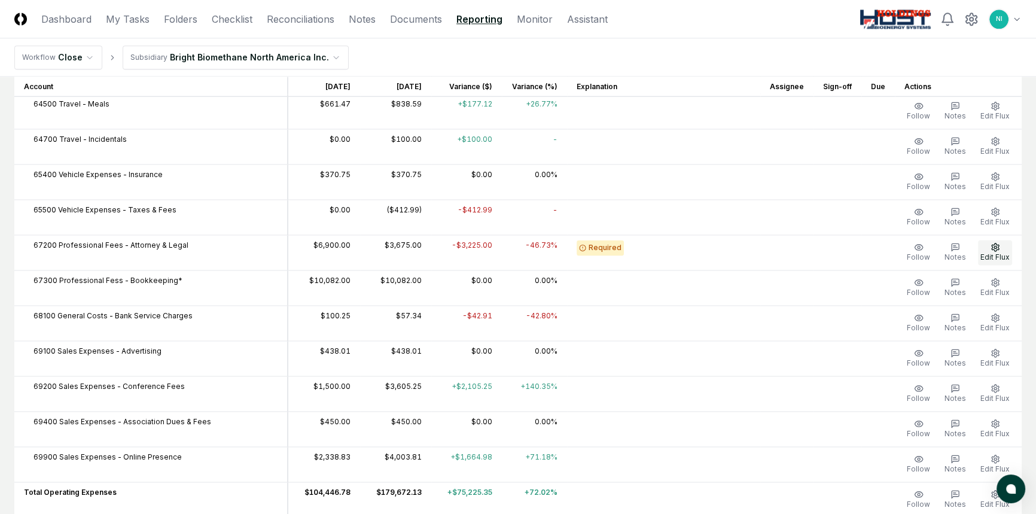
click at [994, 252] on span "Edit Flux" at bounding box center [994, 256] width 29 height 9
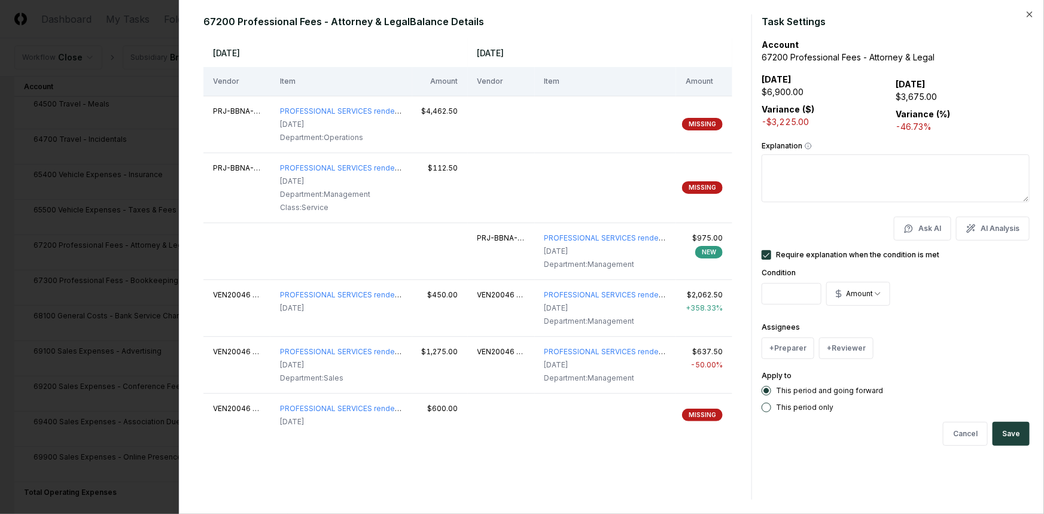
click at [765, 254] on button "Require explanation when the condition is met" at bounding box center [766, 255] width 10 height 10
click at [1005, 433] on button "Save" at bounding box center [1010, 434] width 37 height 24
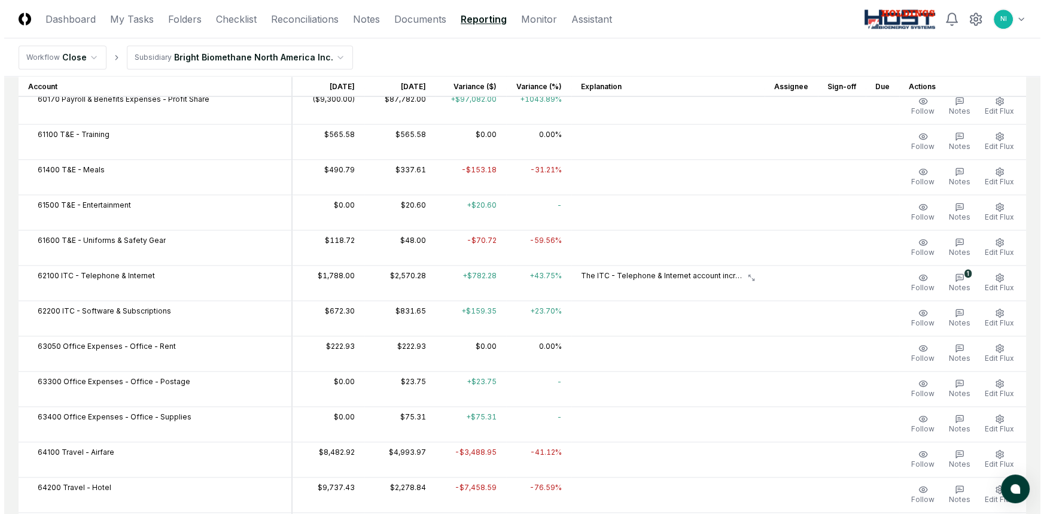
scroll to position [1522, 0]
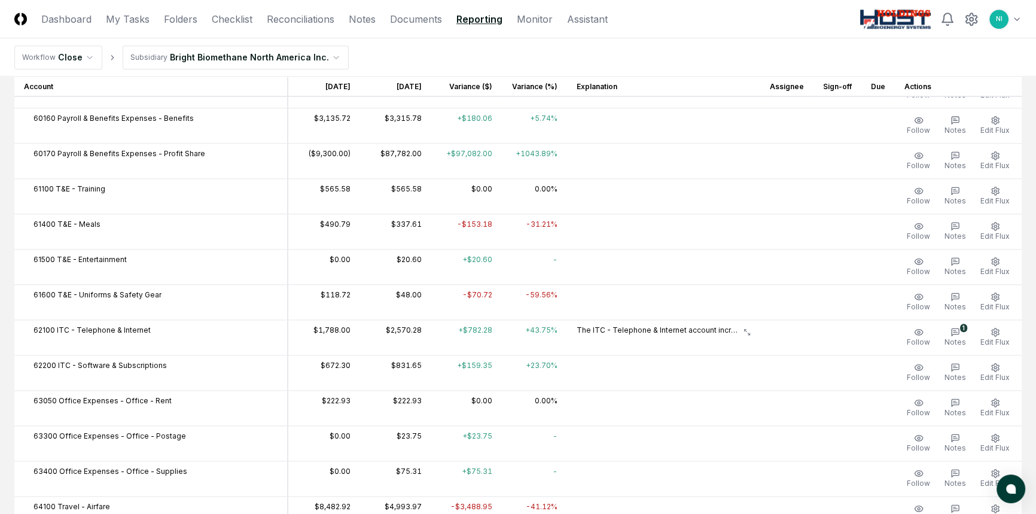
click at [1018, 17] on html "CloseCore Dashboard My Tasks Folders Checklist Reconciliations Notes Documents …" at bounding box center [518, 41] width 1036 height 3126
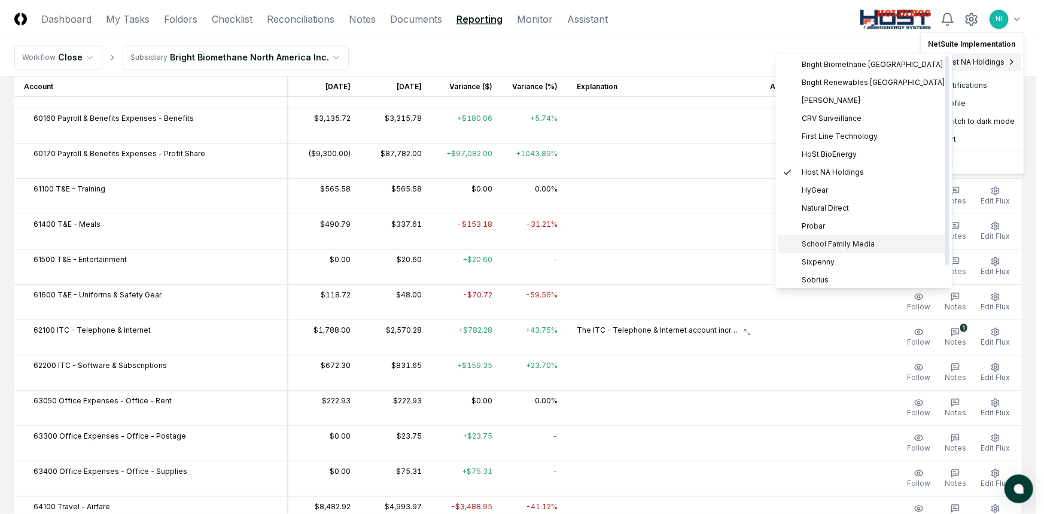
click at [816, 243] on span "School Family Media" at bounding box center [837, 244] width 73 height 11
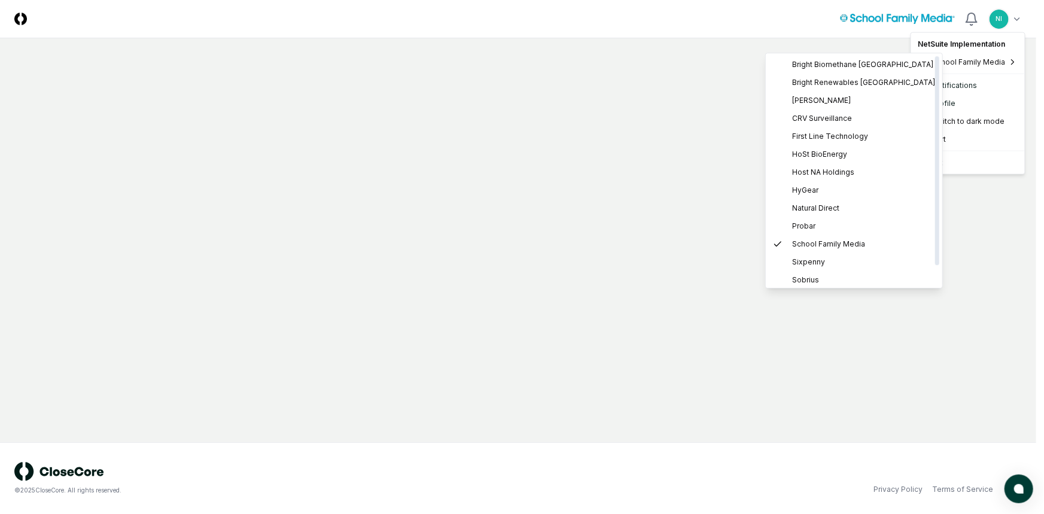
scroll to position [0, 0]
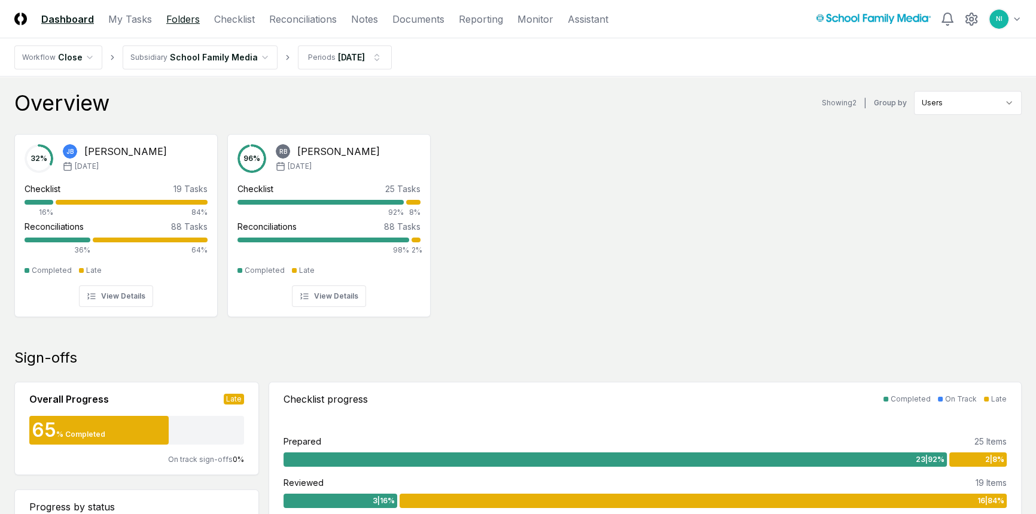
click at [172, 14] on link "Folders" at bounding box center [182, 19] width 33 height 14
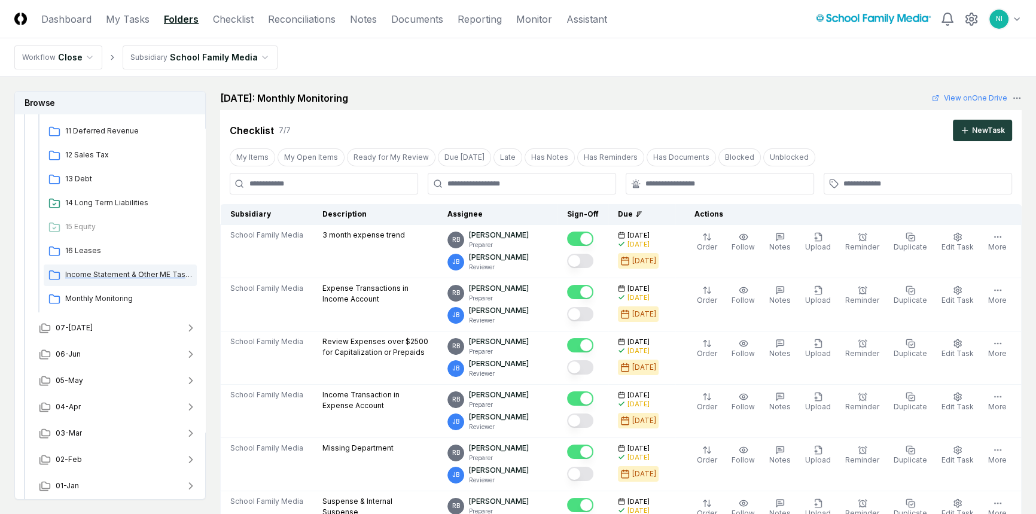
scroll to position [420, 0]
click at [87, 297] on span "Monthly Monitoring" at bounding box center [128, 297] width 127 height 11
click at [114, 298] on span "Monthly Monitoring" at bounding box center [128, 297] width 127 height 11
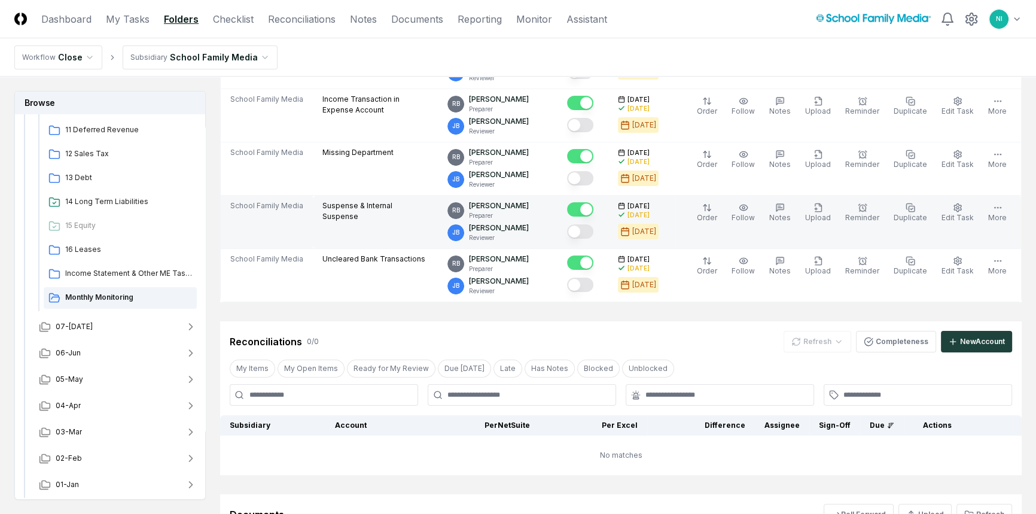
scroll to position [326, 0]
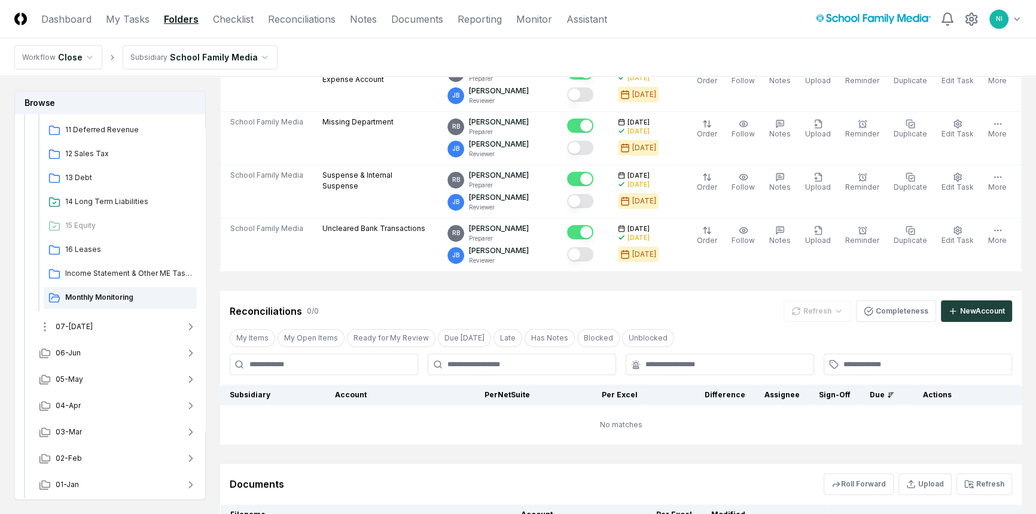
click at [81, 325] on button "07-Jul" at bounding box center [117, 326] width 177 height 26
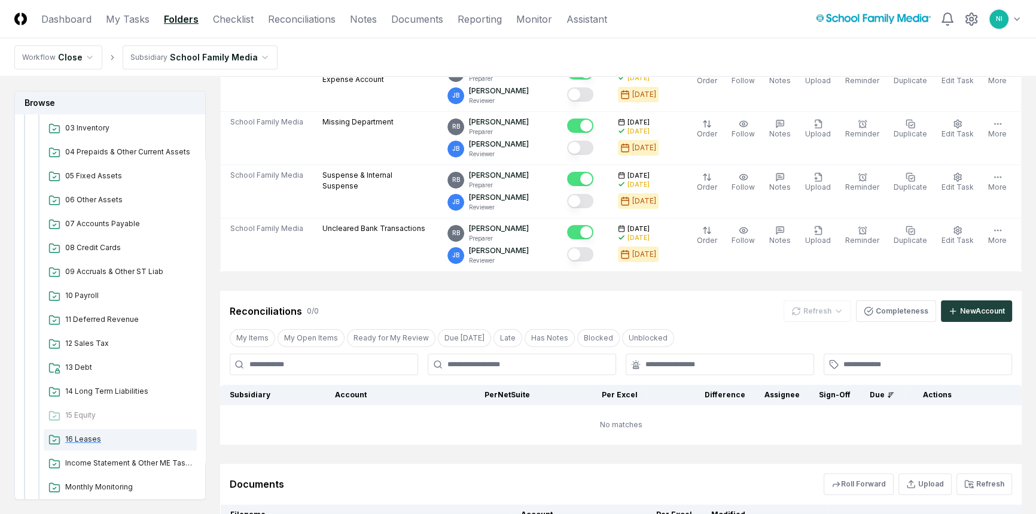
scroll to position [801, 0]
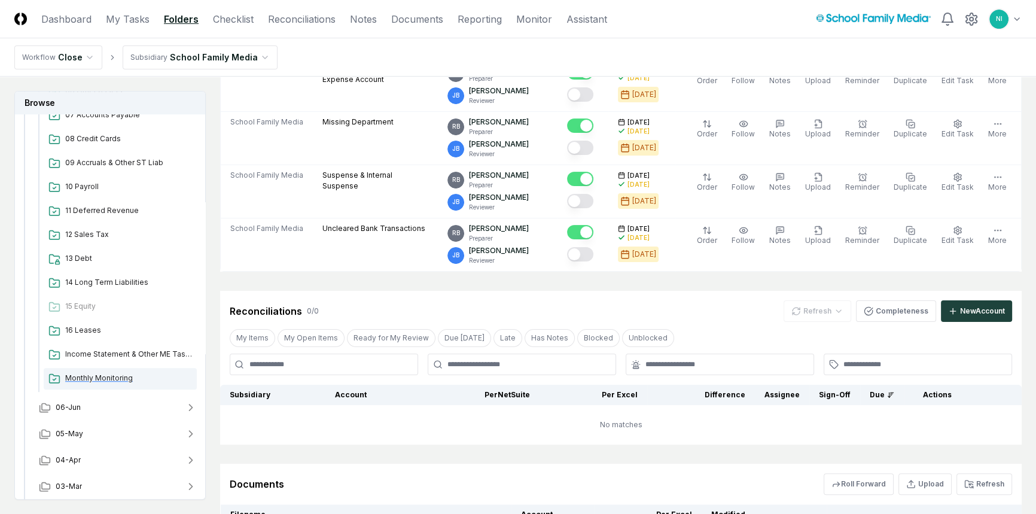
click at [110, 376] on span "Monthly Monitoring" at bounding box center [128, 378] width 127 height 11
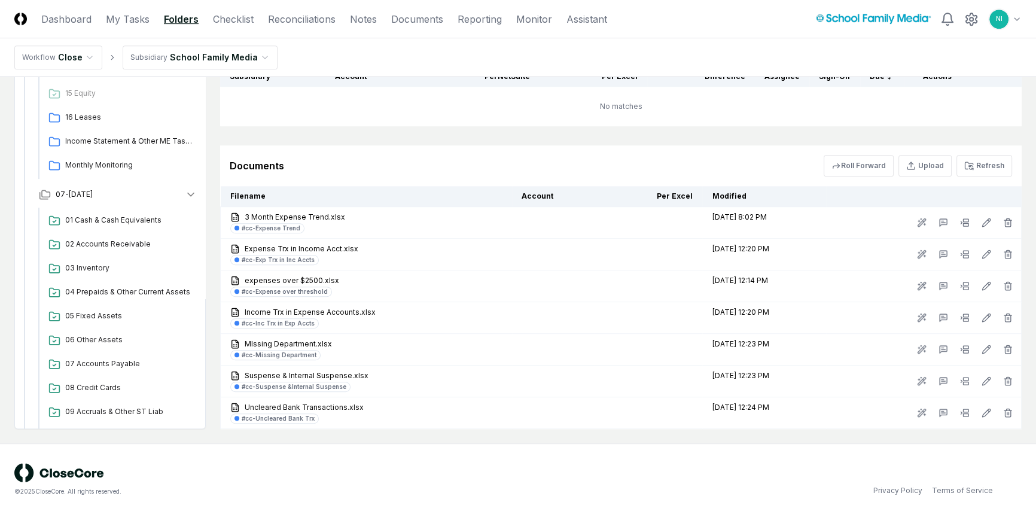
scroll to position [475, 0]
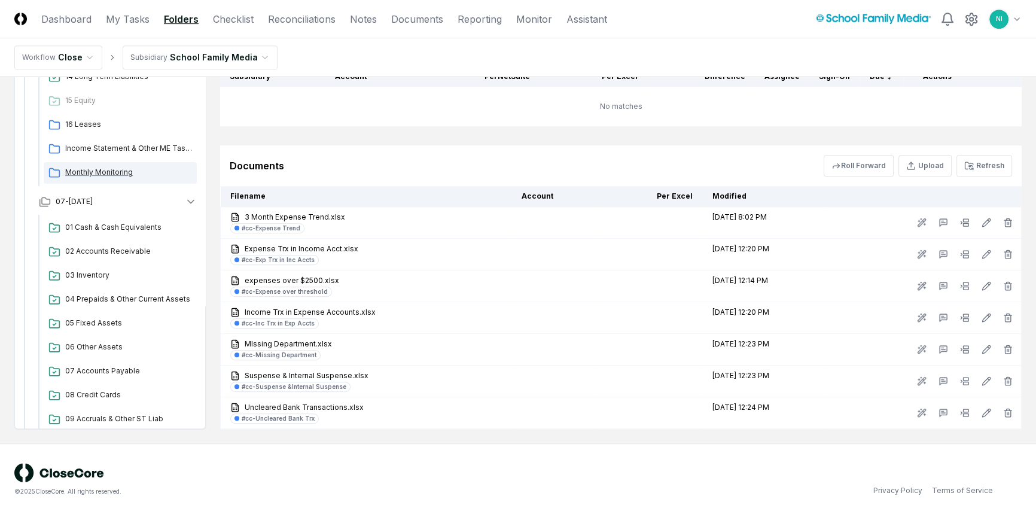
click at [110, 172] on span "Monthly Monitoring" at bounding box center [128, 172] width 127 height 11
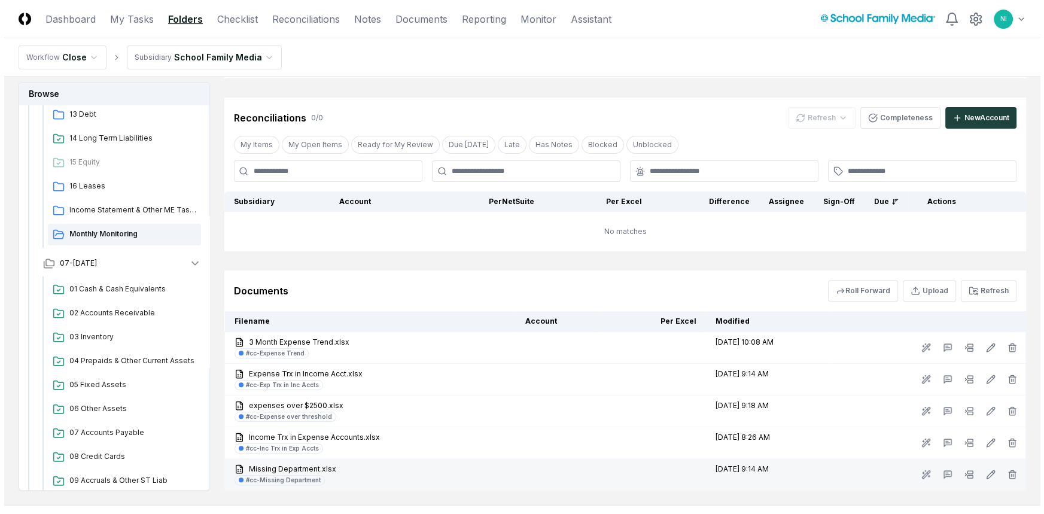
scroll to position [544, 0]
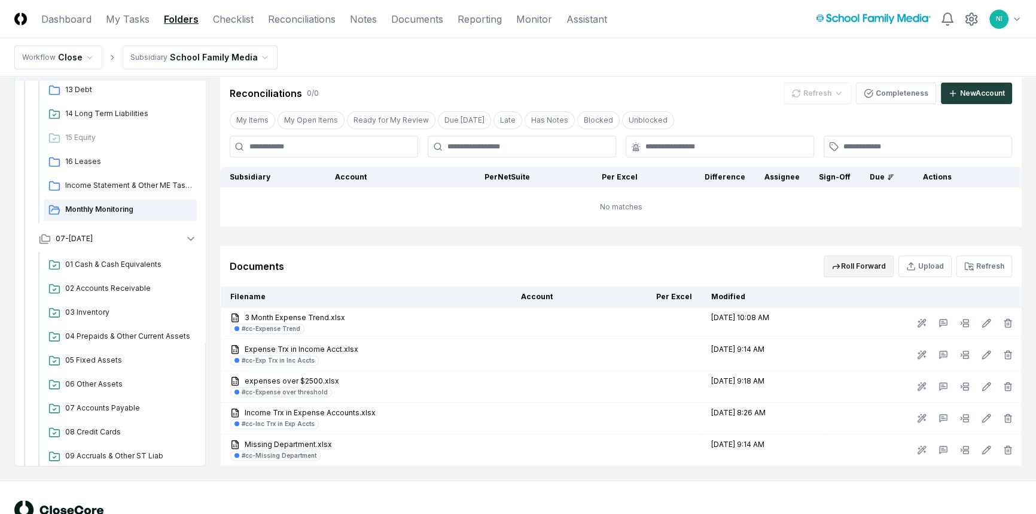
click at [883, 268] on button "Roll Forward" at bounding box center [858, 266] width 70 height 22
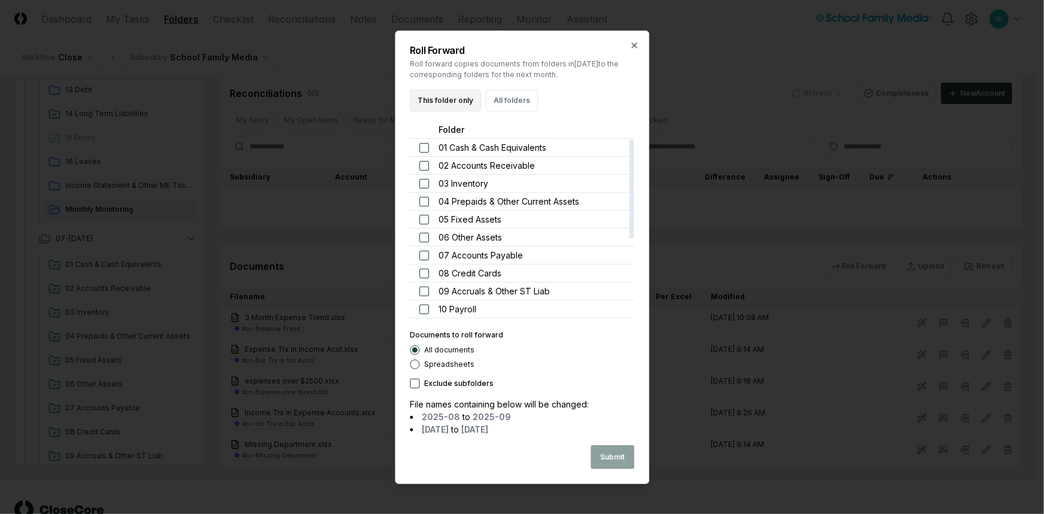
click at [461, 97] on button "This folder only" at bounding box center [445, 101] width 71 height 22
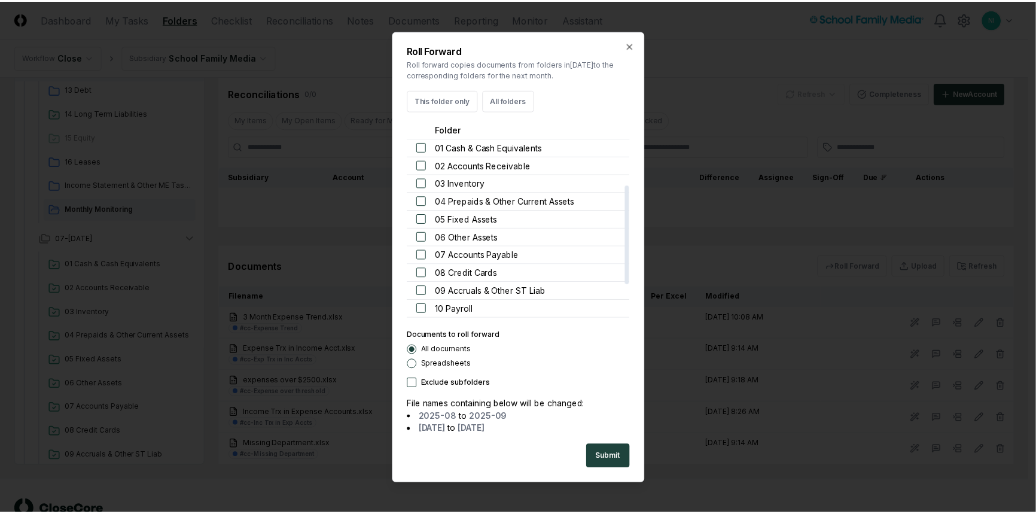
scroll to position [142, 0]
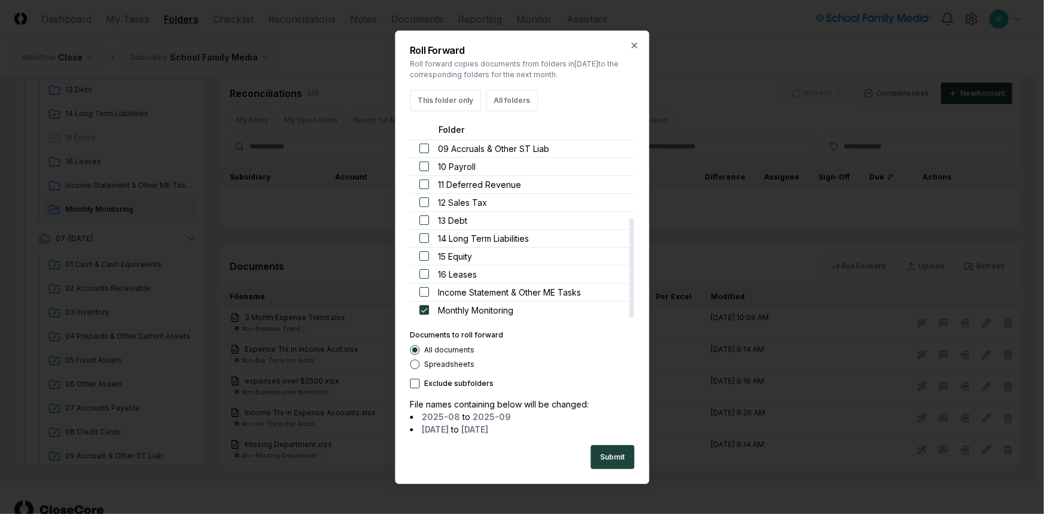
click at [413, 365] on button "Spreadsheets" at bounding box center [415, 364] width 10 height 10
click at [617, 457] on button "Submit" at bounding box center [612, 457] width 44 height 24
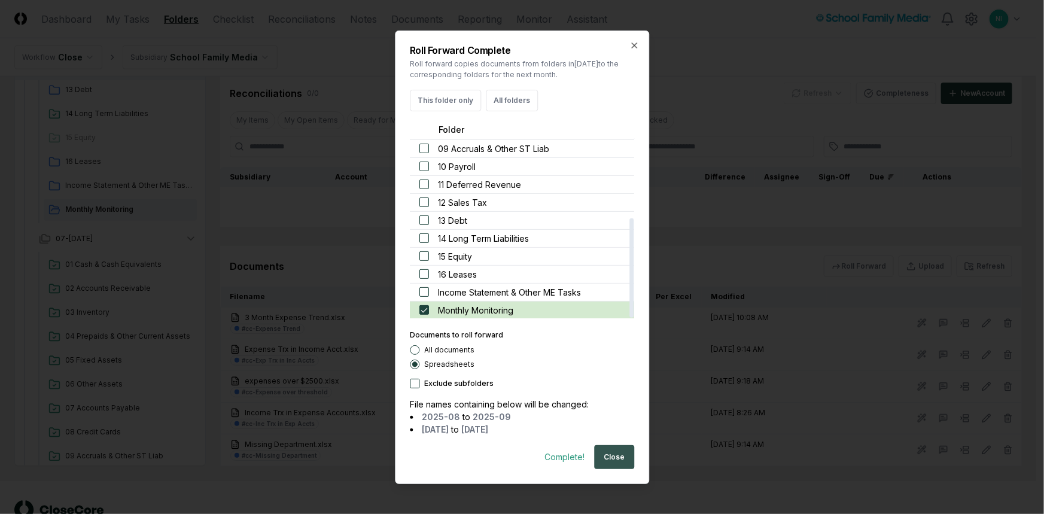
click at [611, 462] on button "Close" at bounding box center [614, 457] width 40 height 24
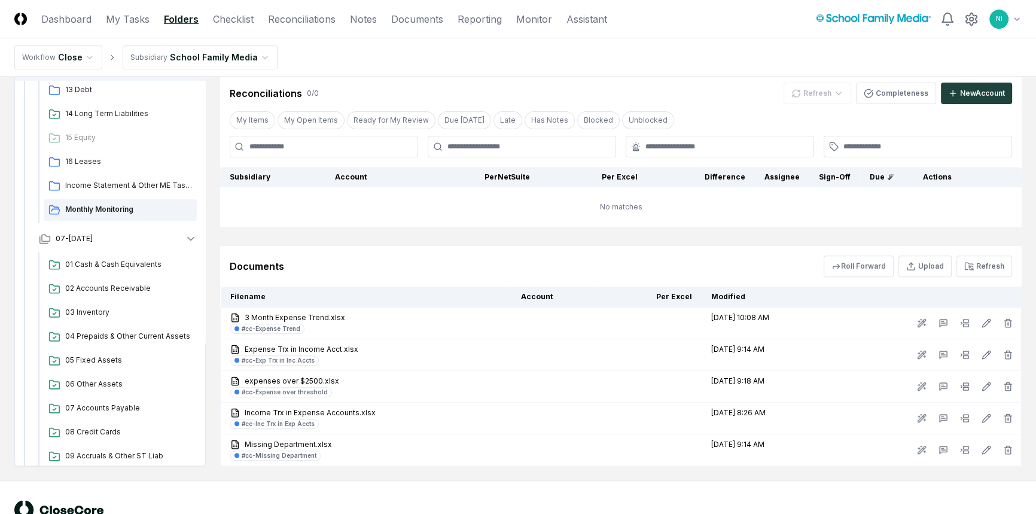
scroll to position [446, 0]
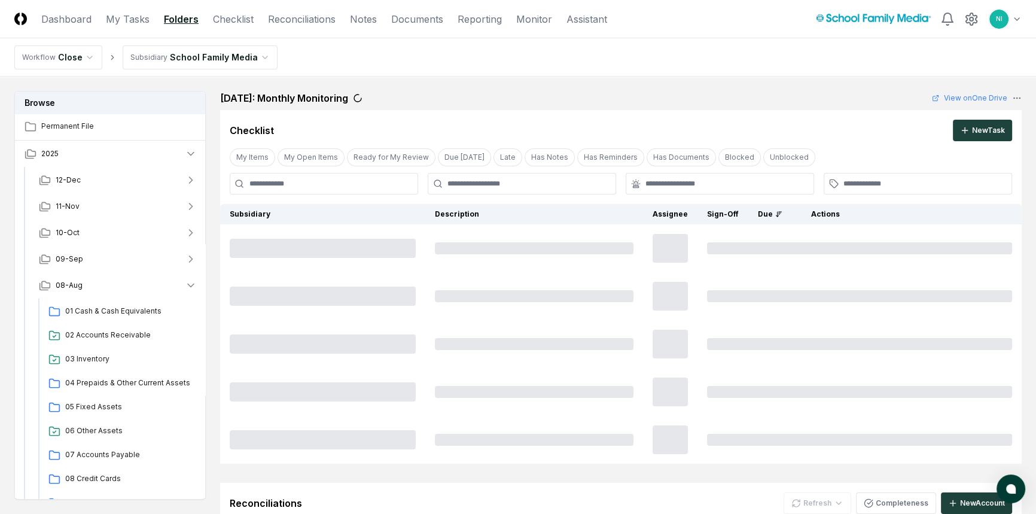
scroll to position [72, 0]
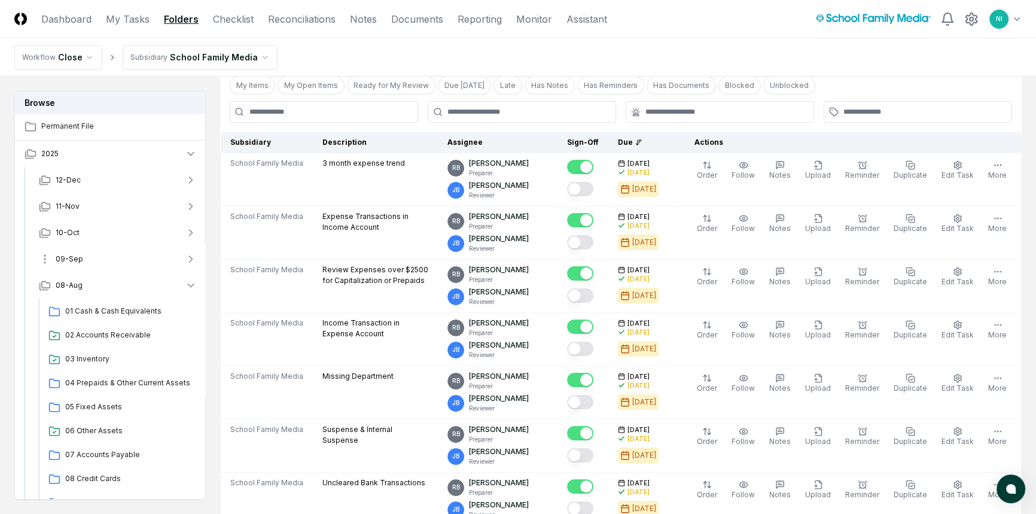
click at [72, 258] on span "09-Sep" at bounding box center [70, 259] width 28 height 11
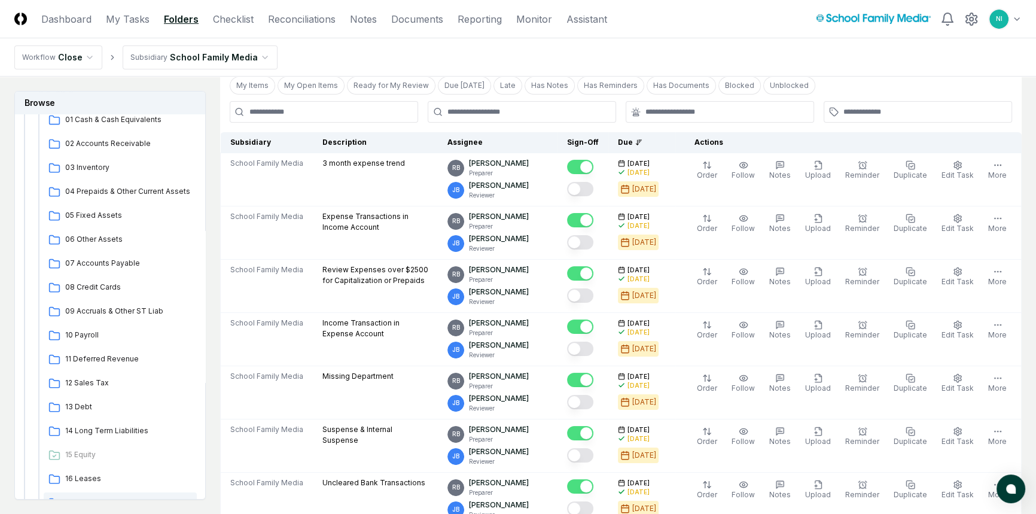
scroll to position [271, 0]
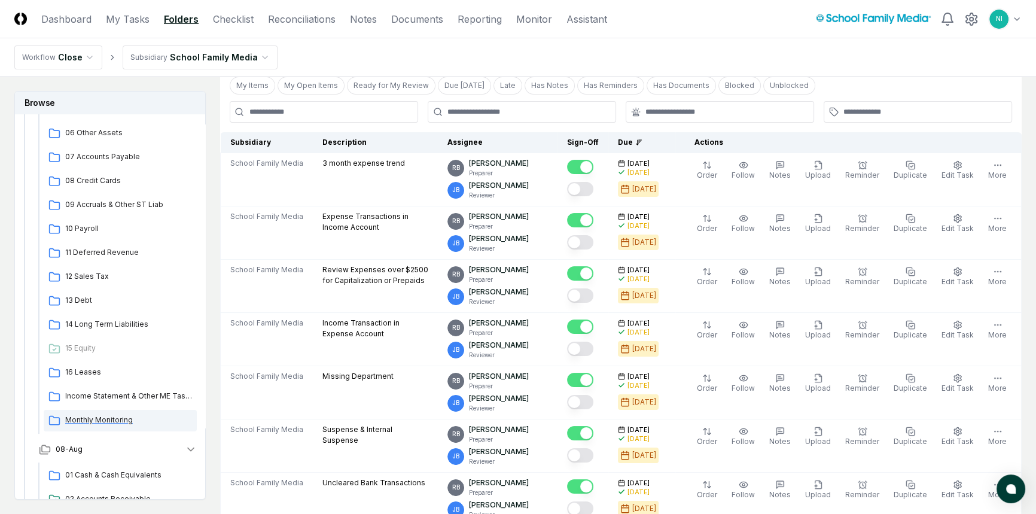
click at [90, 419] on span "Monthly Monitoring" at bounding box center [128, 419] width 127 height 11
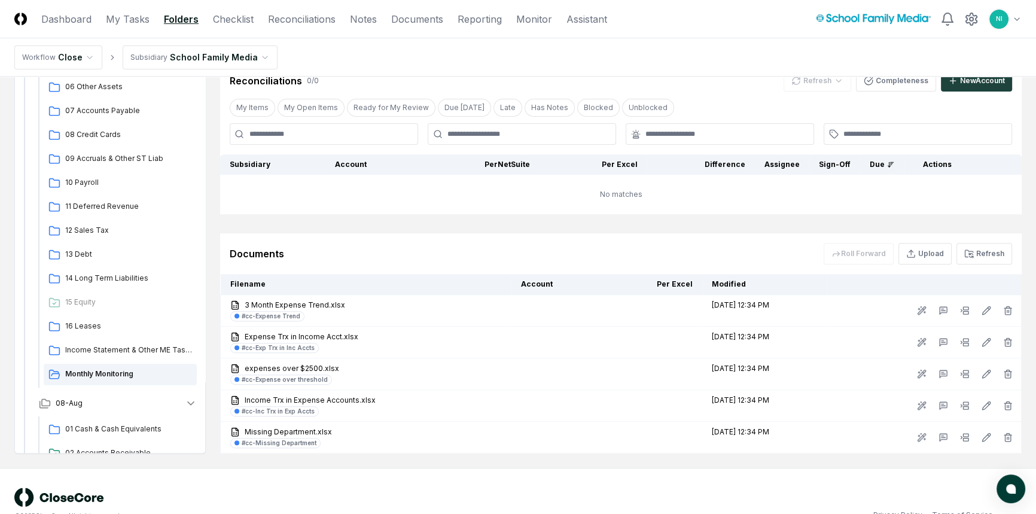
scroll to position [580, 0]
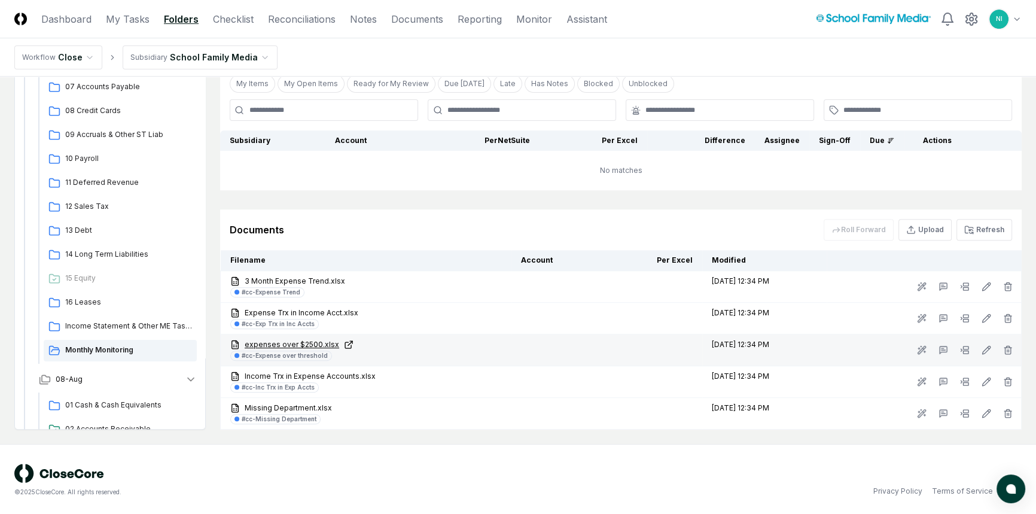
click at [281, 343] on link "expenses over $2500.xlsx" at bounding box center [365, 344] width 271 height 11
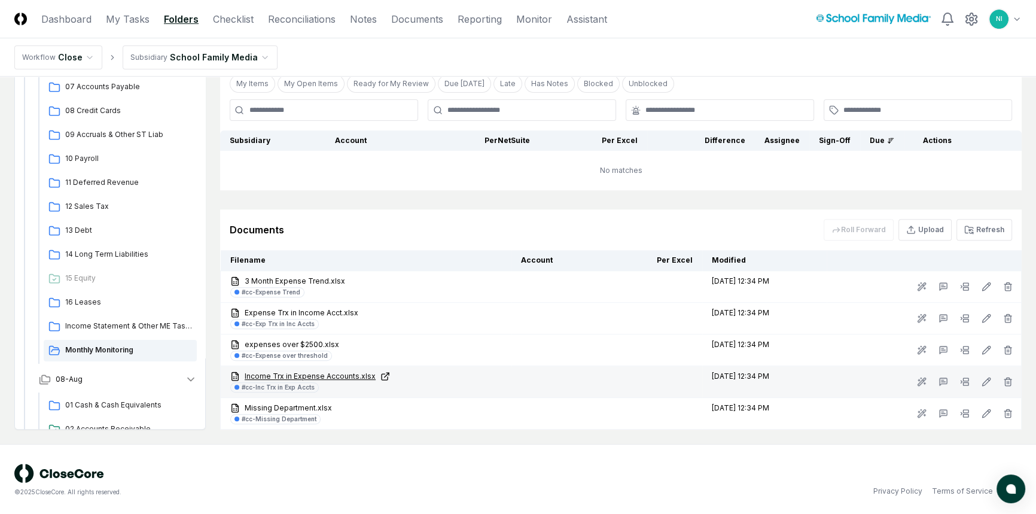
click at [257, 377] on link "Income Trx in Expense Accounts.xlsx" at bounding box center [365, 376] width 271 height 11
click at [965, 382] on icon at bounding box center [965, 382] width 10 height 10
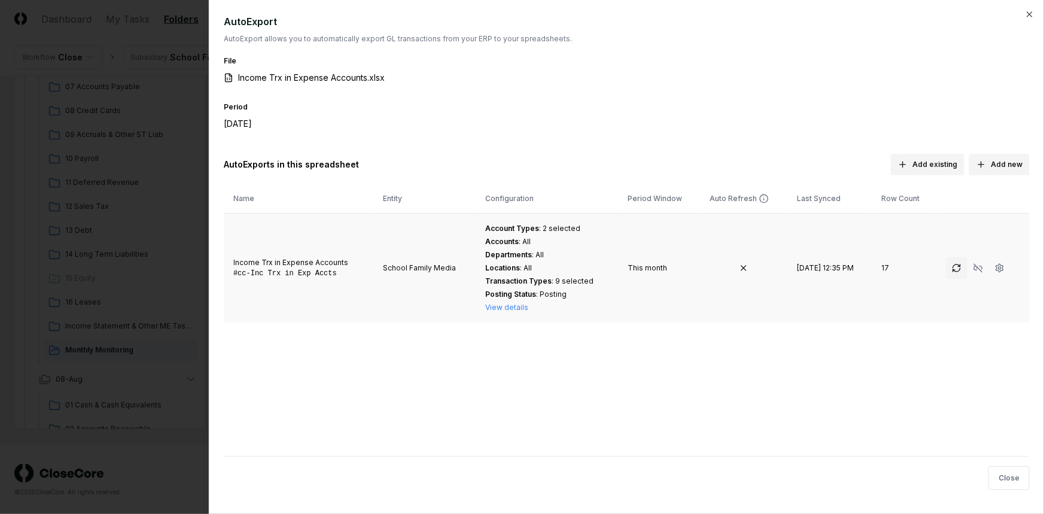
click at [957, 268] on icon "button" at bounding box center [956, 268] width 10 height 10
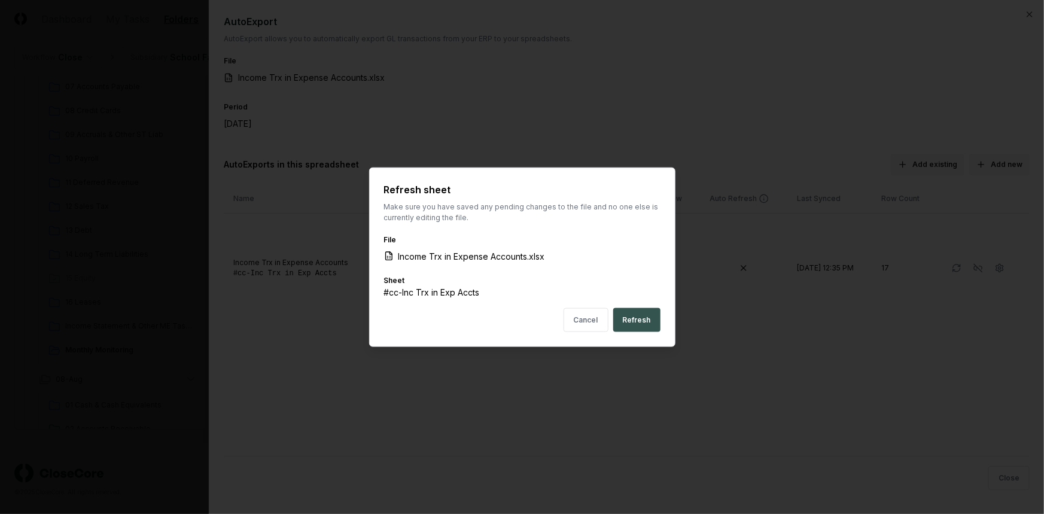
click at [626, 322] on button "Refresh" at bounding box center [636, 320] width 47 height 24
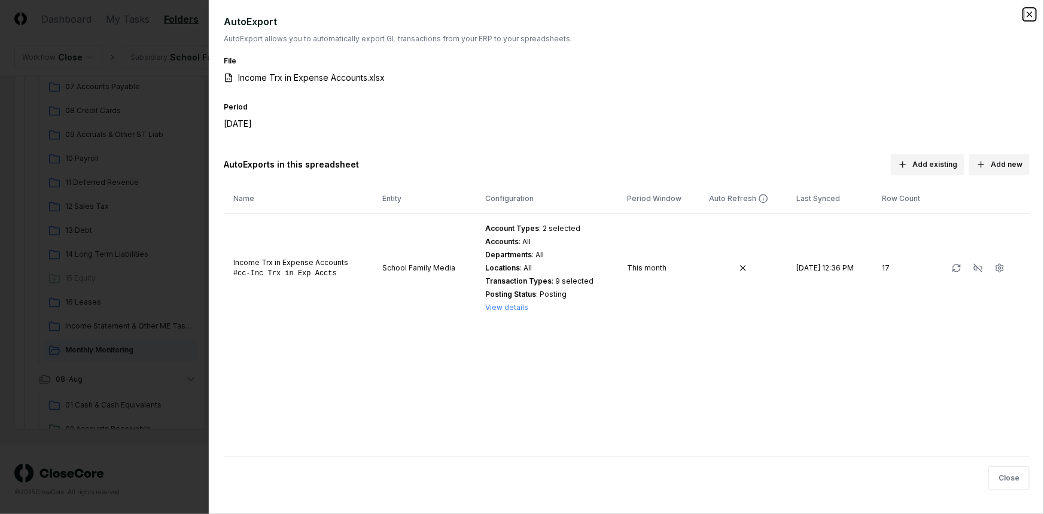
click at [1029, 12] on icon "button" at bounding box center [1029, 15] width 10 height 10
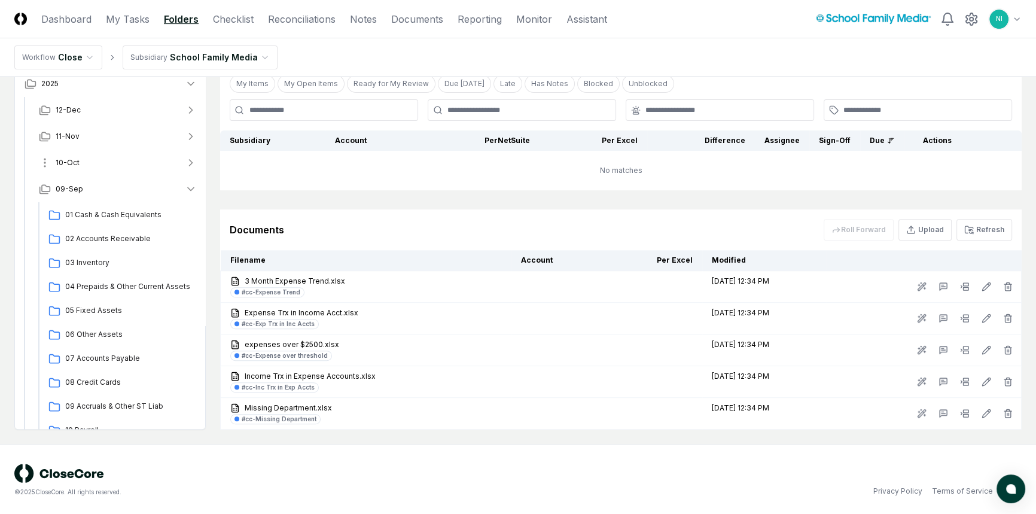
click at [72, 163] on span "10-Oct" at bounding box center [68, 162] width 24 height 11
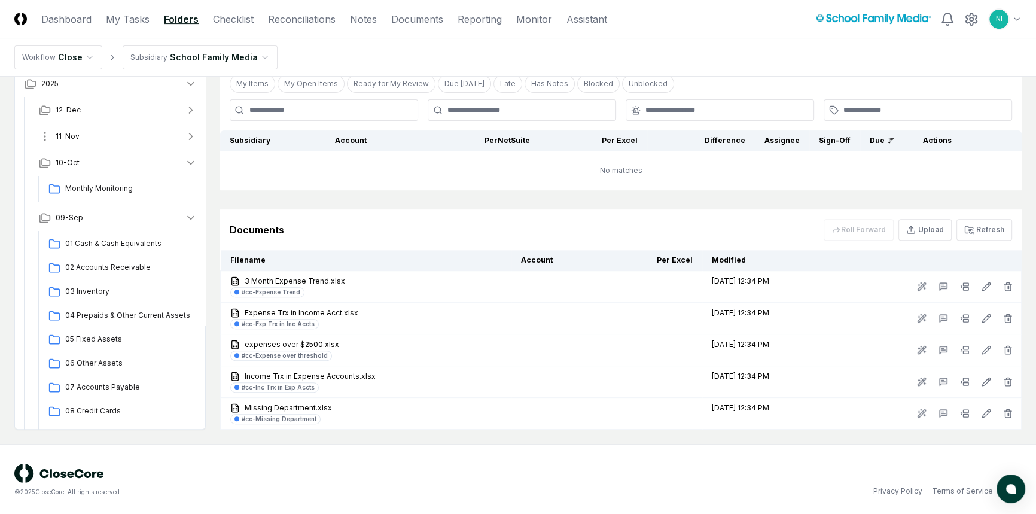
click at [191, 136] on icon "button" at bounding box center [191, 136] width 3 height 6
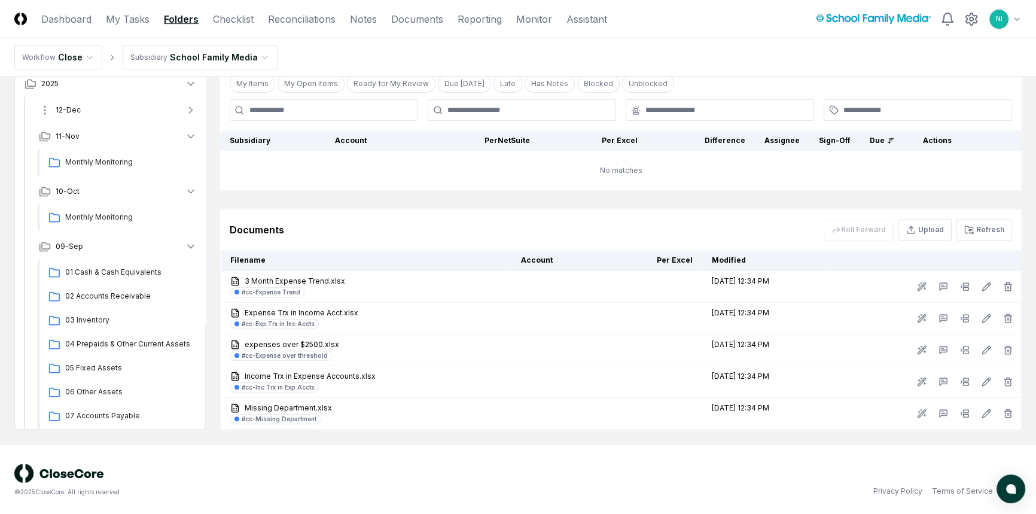
click at [197, 110] on button "12-Dec" at bounding box center [117, 110] width 177 height 26
